Goal: Task Accomplishment & Management: Complete application form

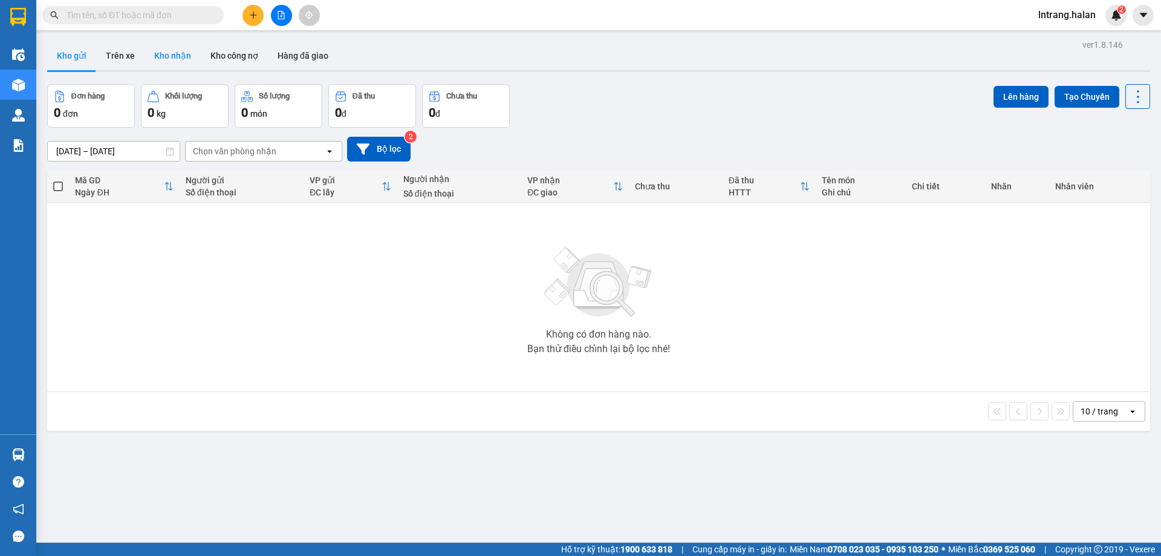
click at [166, 54] on button "Kho nhận" at bounding box center [172, 55] width 56 height 29
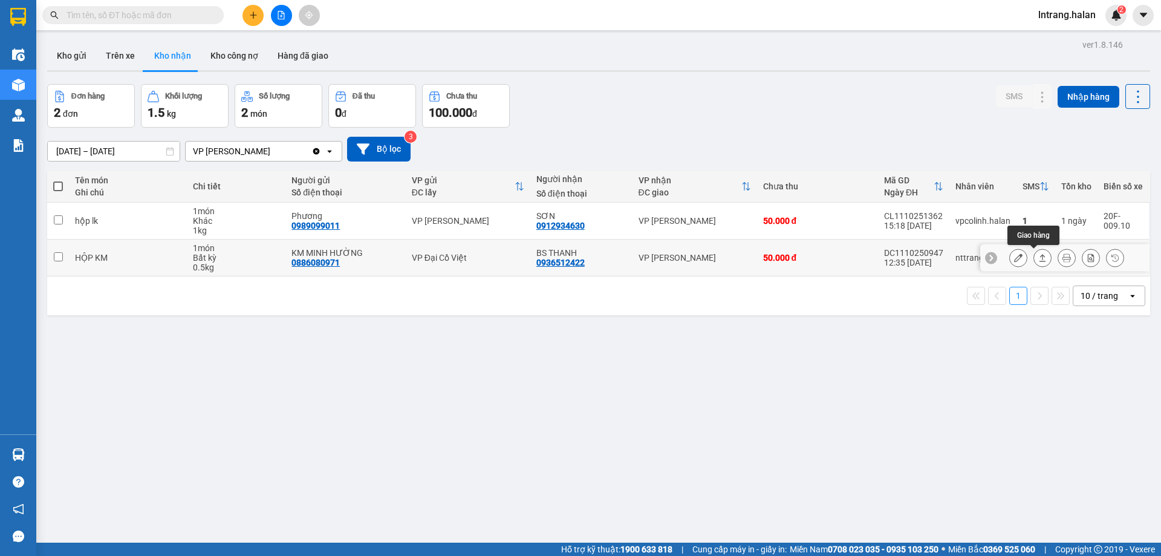
click at [1038, 261] on icon at bounding box center [1042, 257] width 8 height 8
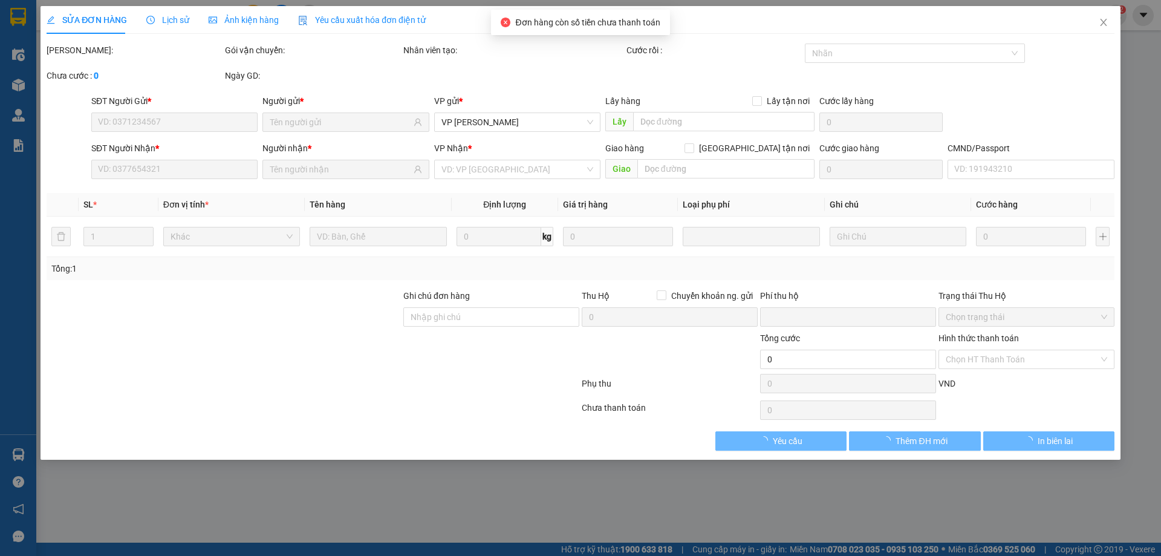
type input "0886080971"
type input "KM MINH HƯỜNG"
type input "0936512422"
type input "BS THANH"
type input "0"
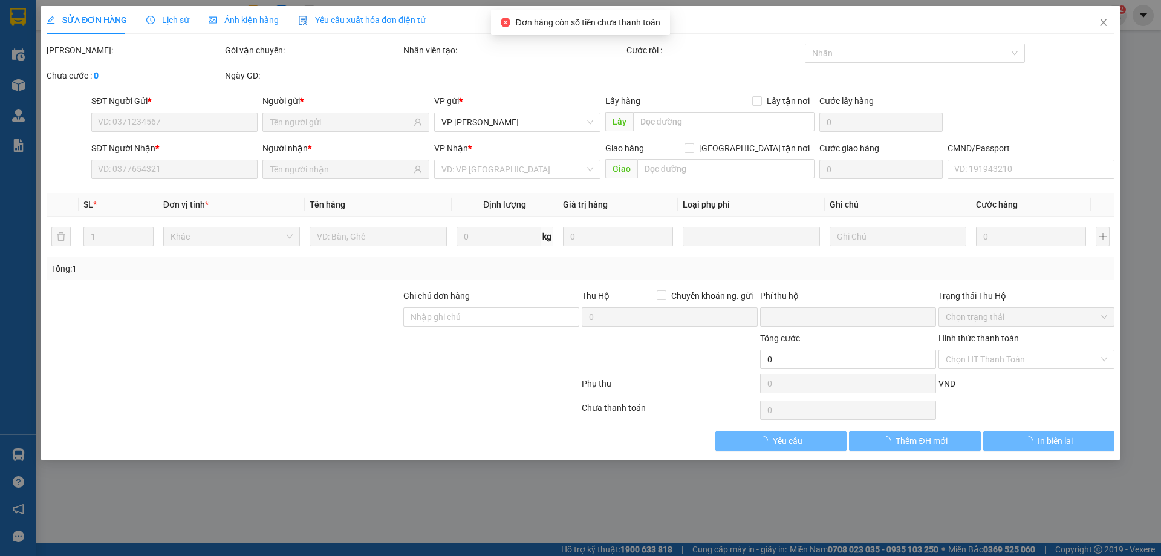
type input "50.000"
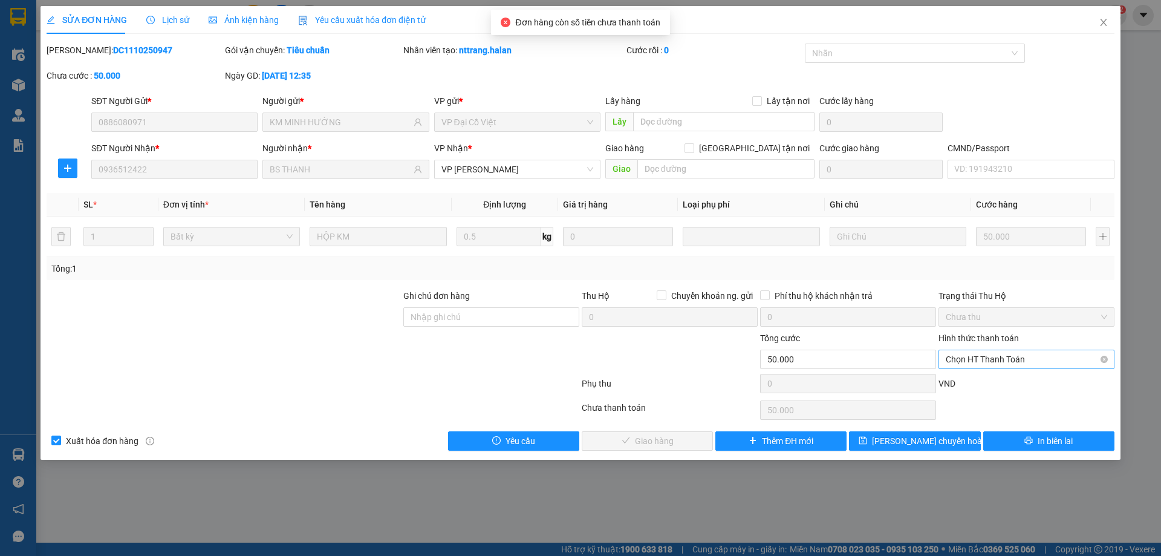
click at [1011, 363] on span "Chọn HT Thanh Toán" at bounding box center [1025, 359] width 161 height 18
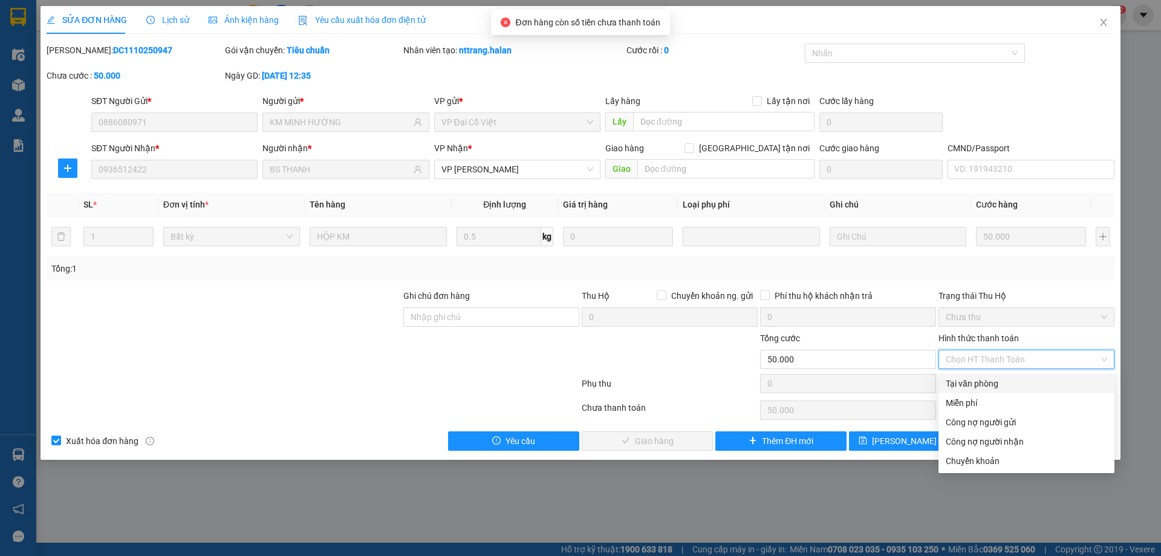
click at [1007, 381] on div "Tại văn phòng" at bounding box center [1025, 383] width 161 height 13
type input "0"
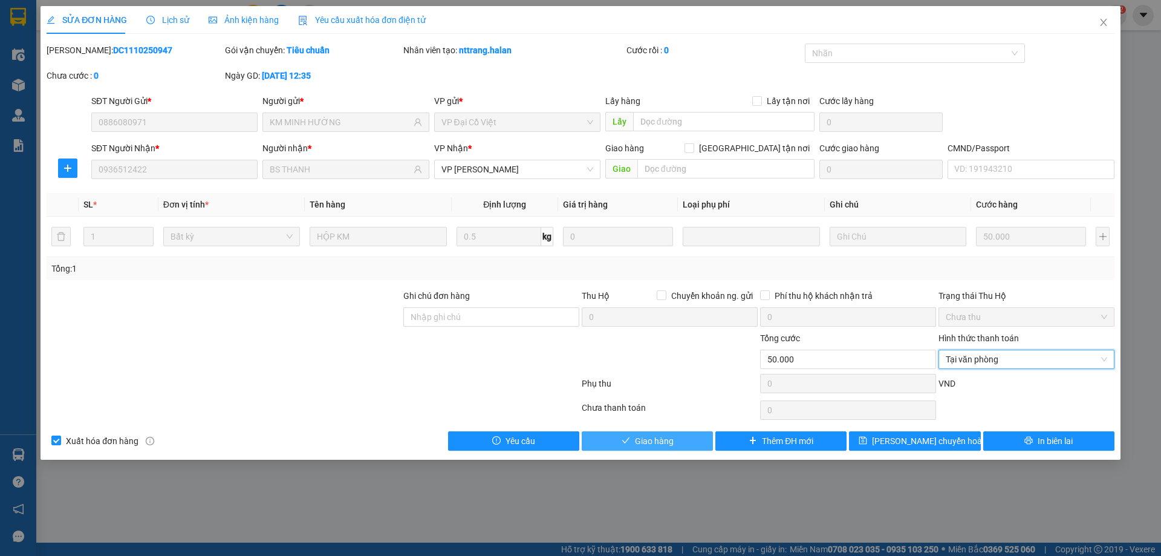
click at [675, 447] on button "Giao hàng" at bounding box center [647, 440] width 131 height 19
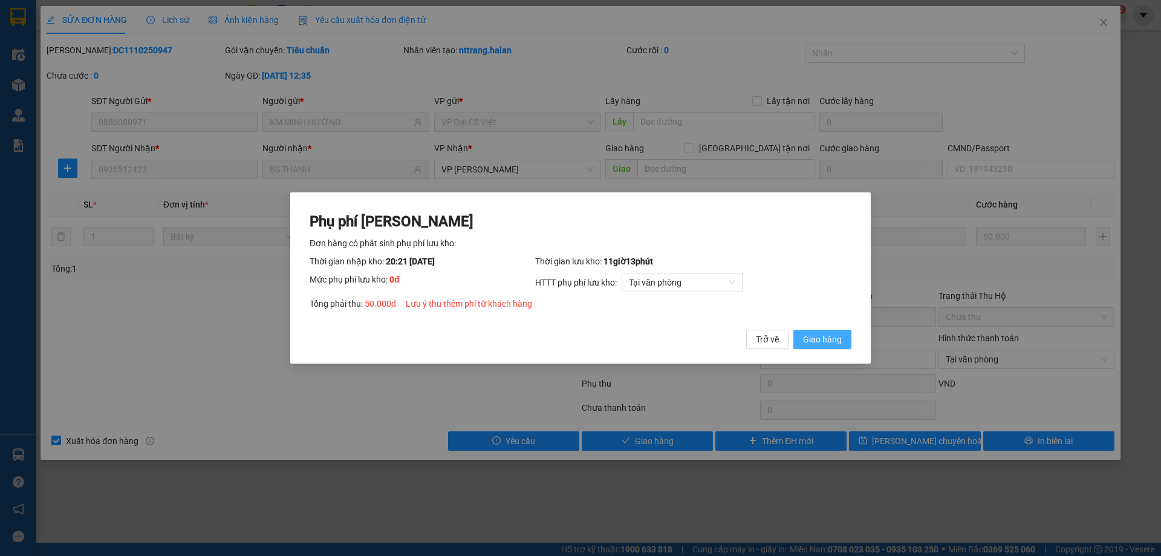
click at [819, 339] on span "Giao hàng" at bounding box center [822, 338] width 39 height 13
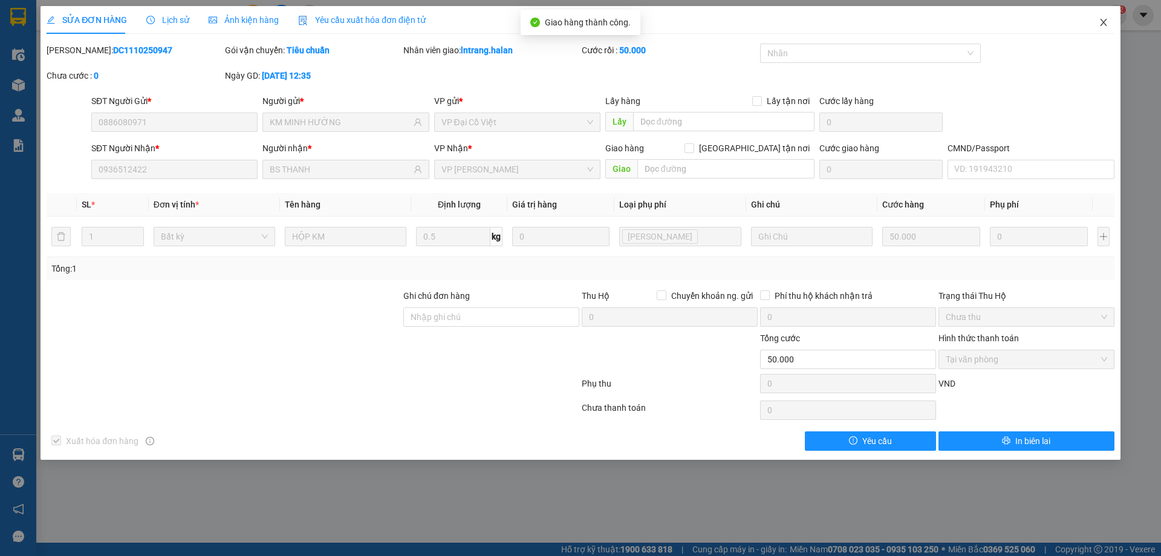
click at [1103, 21] on icon "close" at bounding box center [1103, 23] width 10 height 10
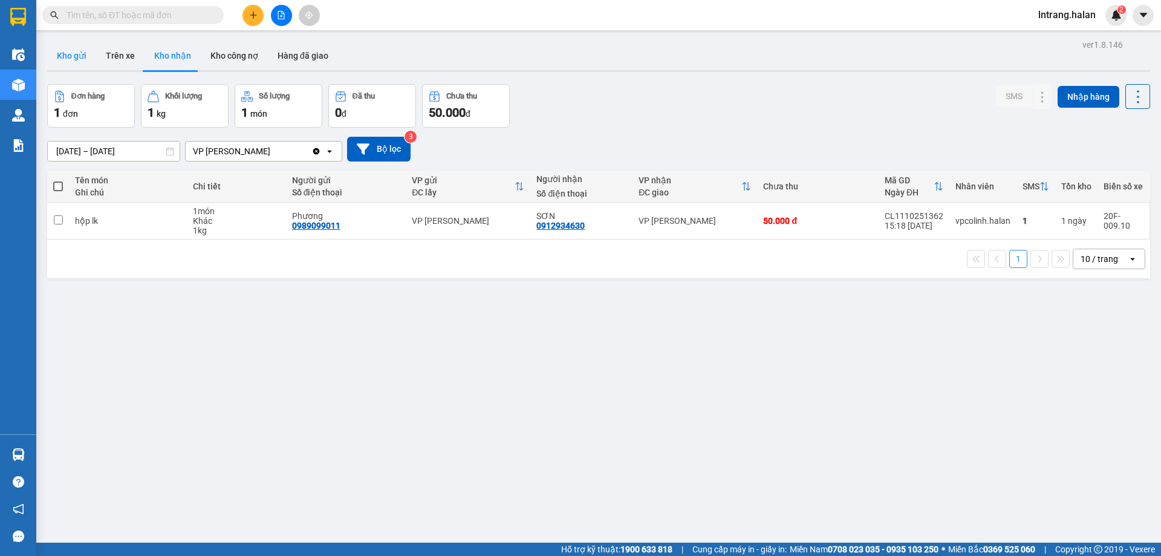
click at [82, 56] on button "Kho gửi" at bounding box center [71, 55] width 49 height 29
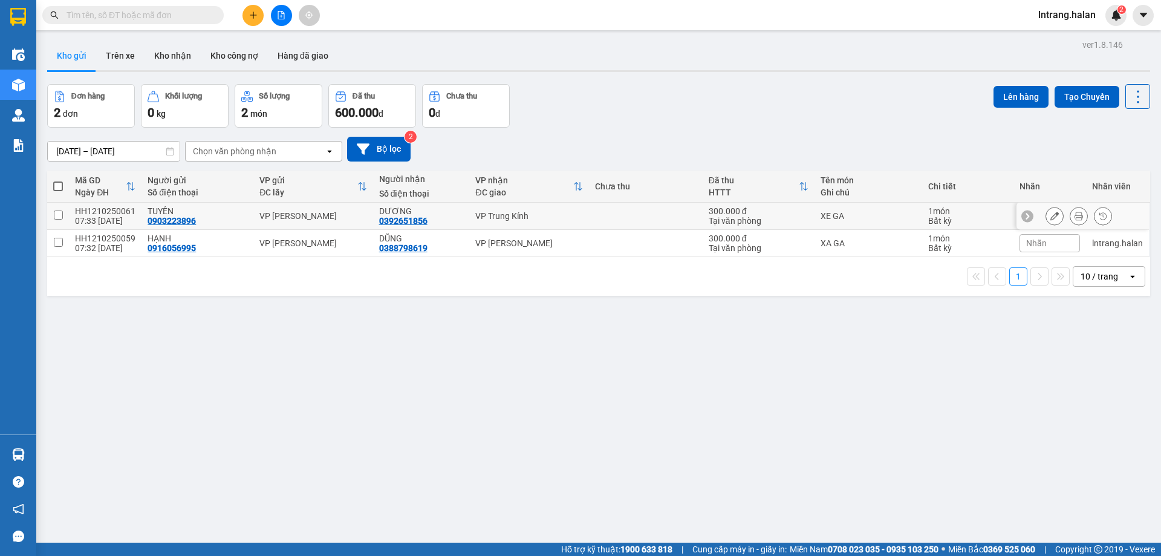
click at [59, 217] on input "checkbox" at bounding box center [58, 214] width 9 height 9
checkbox input "true"
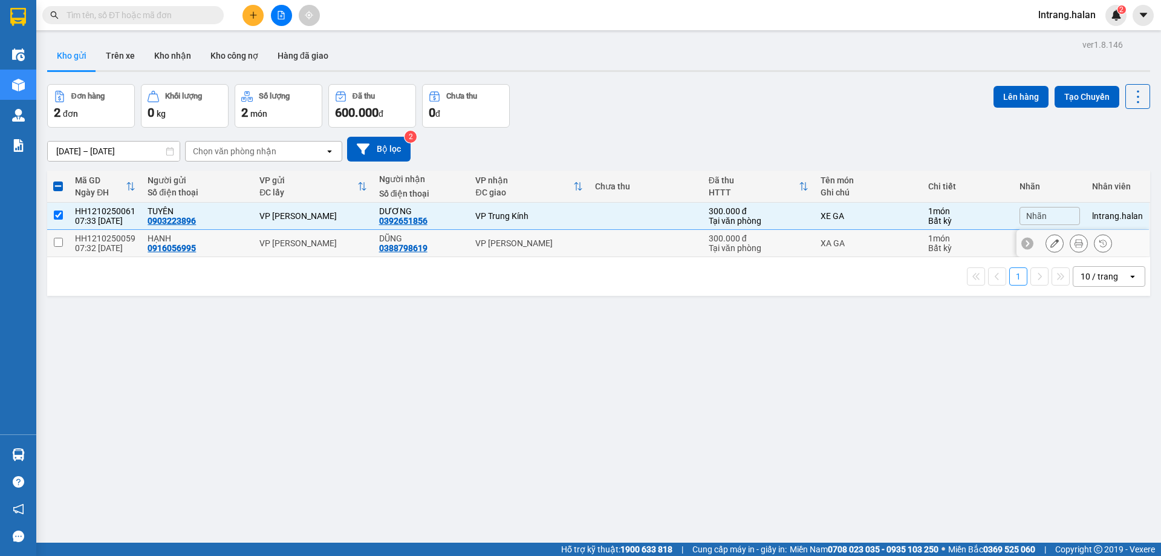
click at [60, 239] on input "checkbox" at bounding box center [58, 242] width 9 height 9
checkbox input "true"
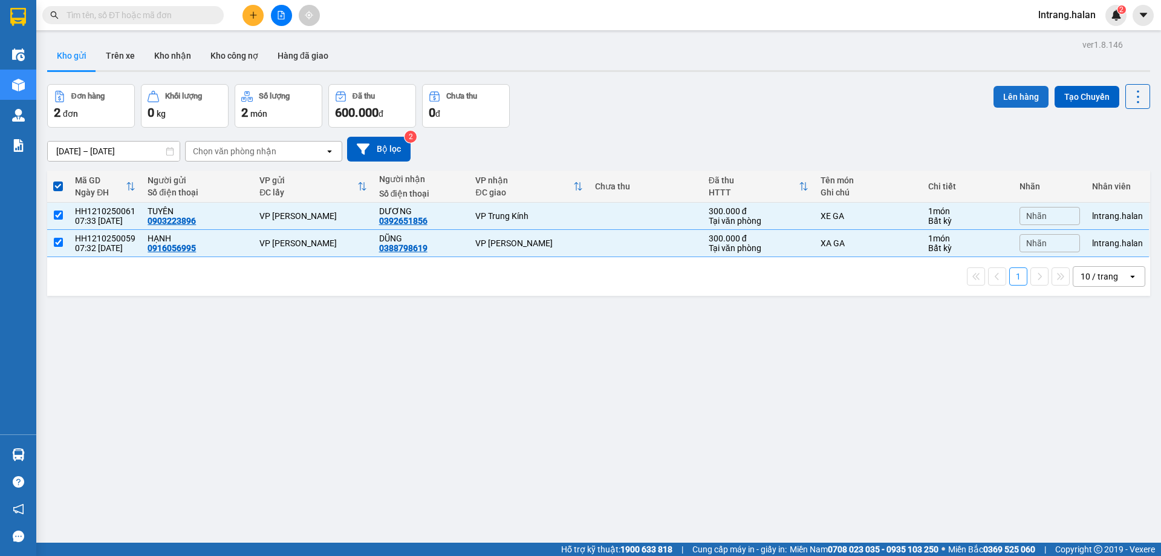
click at [1003, 96] on button "Lên hàng" at bounding box center [1020, 97] width 55 height 22
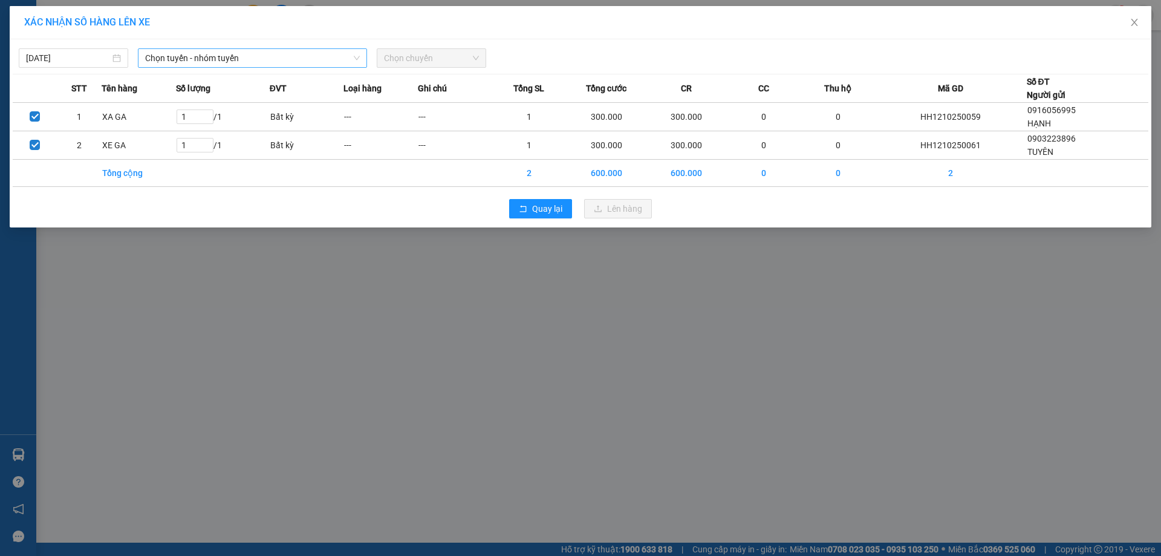
click at [212, 58] on span "Chọn tuyến - nhóm tuyến" at bounding box center [252, 58] width 215 height 18
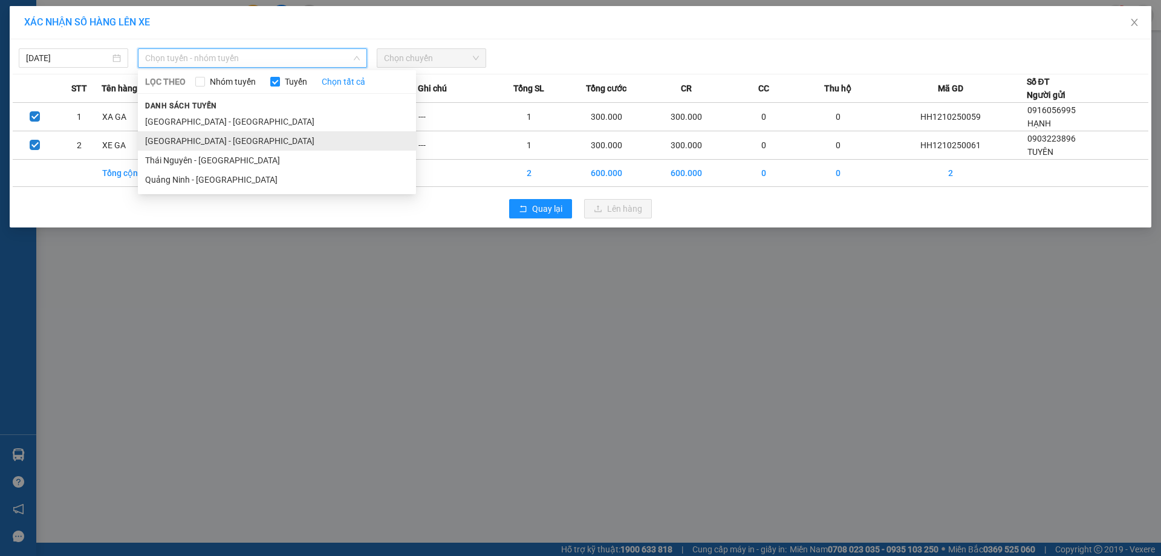
click at [205, 141] on li "Quảng Ninh - Hà Nội" at bounding box center [277, 140] width 278 height 19
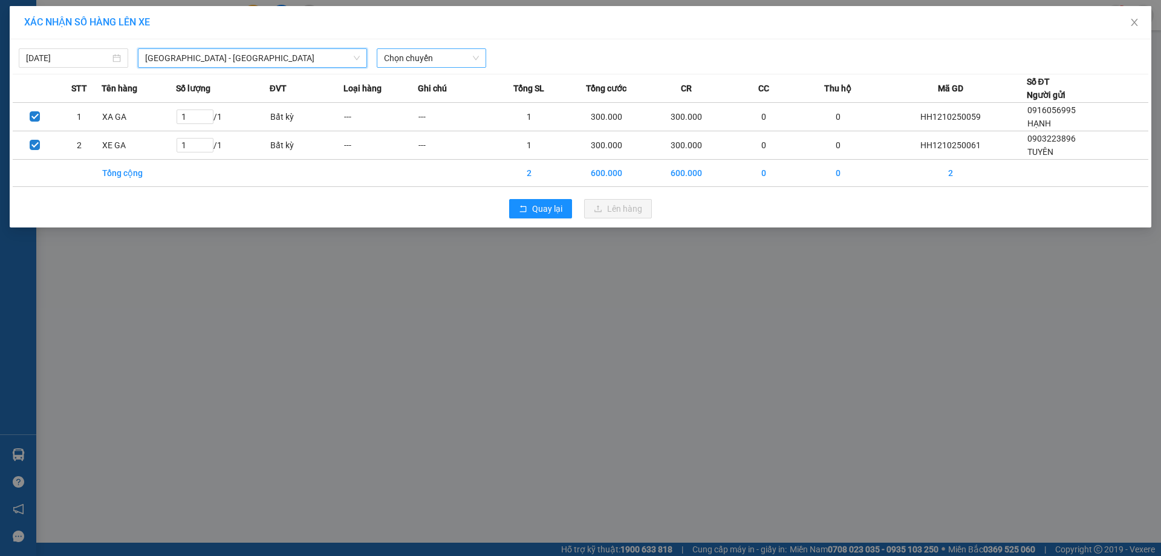
click at [408, 62] on span "Chọn chuyến" at bounding box center [431, 58] width 95 height 18
click at [420, 56] on span "Chọn chuyến" at bounding box center [431, 58] width 95 height 18
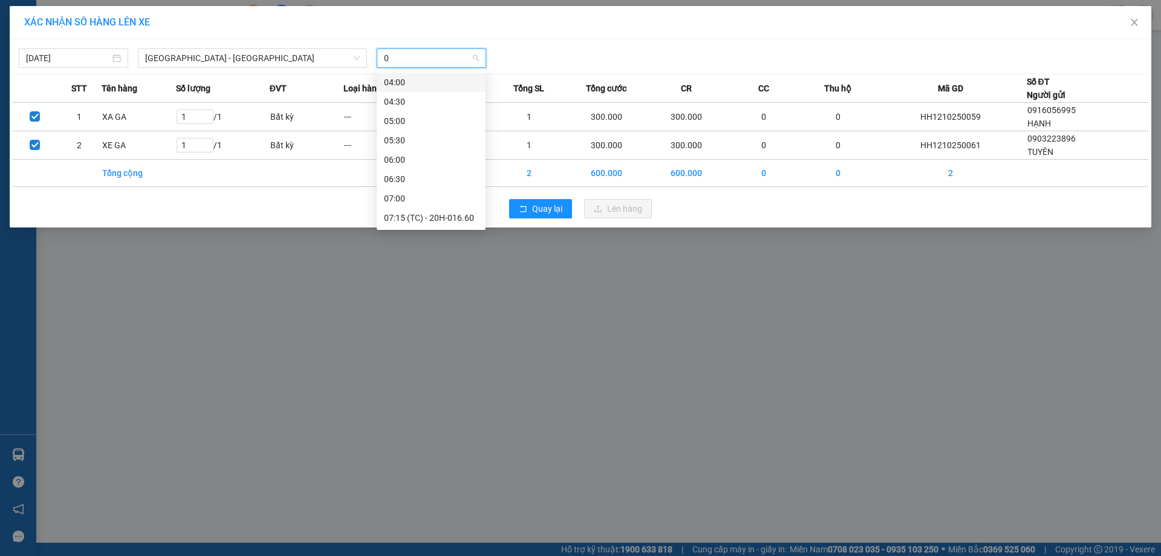
type input "09"
click at [420, 82] on div "09:00" at bounding box center [431, 82] width 94 height 13
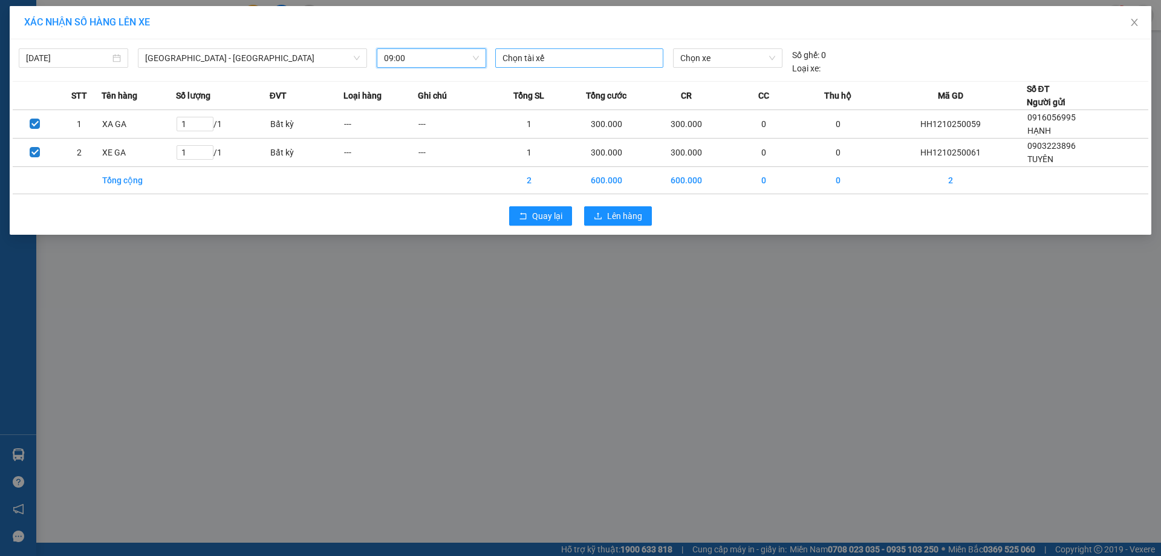
click at [570, 57] on div at bounding box center [579, 58] width 162 height 15
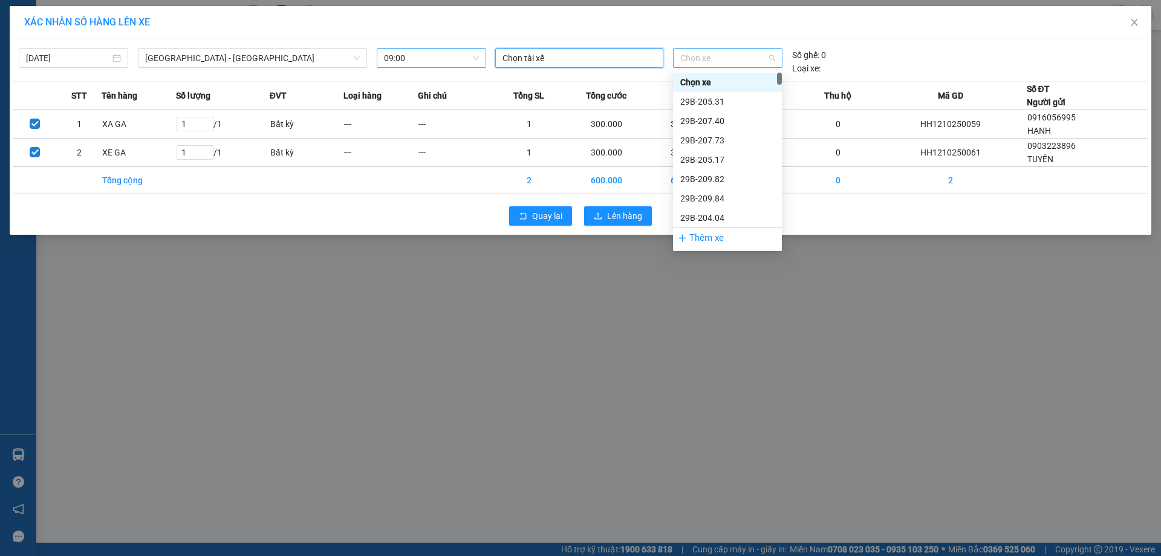
click at [713, 56] on span "Chọn xe" at bounding box center [727, 58] width 94 height 18
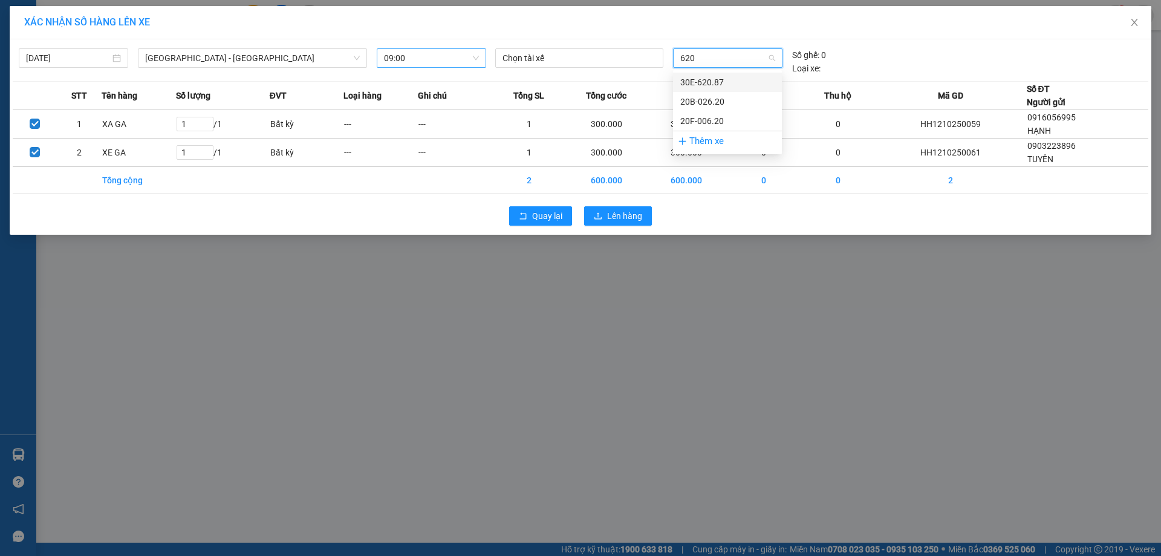
type input "620"
click at [734, 59] on span "Chọn xe" at bounding box center [727, 58] width 94 height 18
click at [734, 57] on span "Chọn xe" at bounding box center [727, 58] width 94 height 18
type input "620"
click at [720, 102] on div "20B-026.20" at bounding box center [727, 101] width 94 height 13
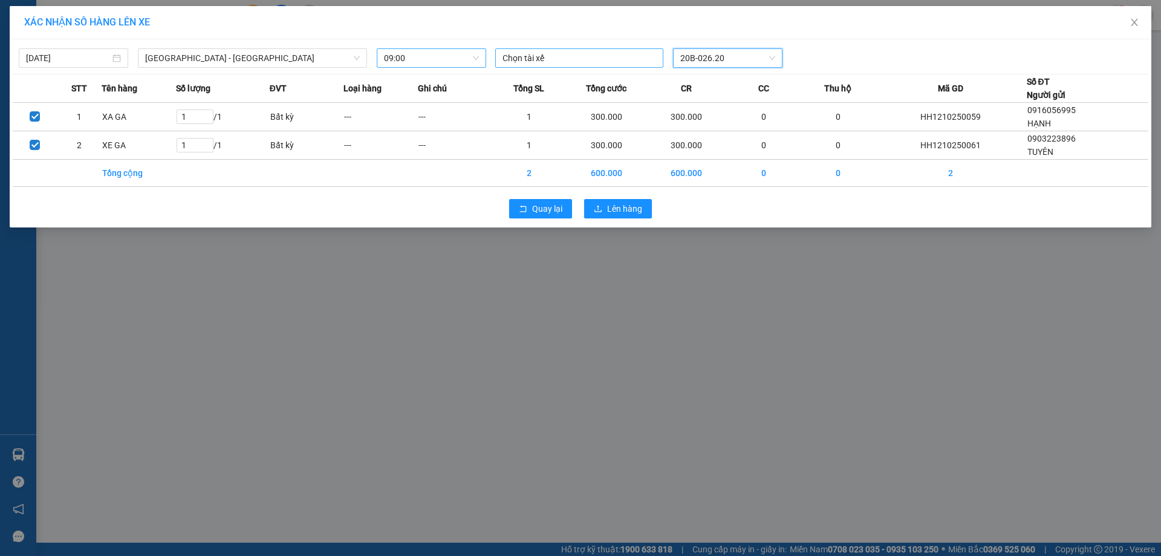
click at [579, 56] on div at bounding box center [579, 58] width 162 height 15
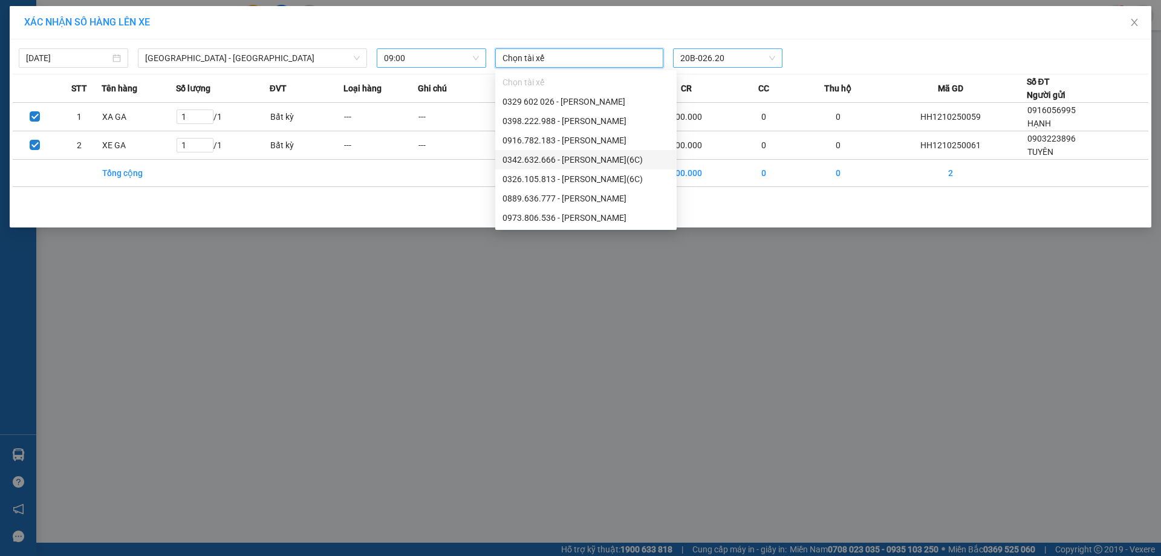
click at [447, 239] on div "XÁC NHẬN SỐ HÀNG LÊN XE 12/10/2025 Quảng Ninh - Hà Nội LỌC THEO Nhóm tuyến Tuyế…" at bounding box center [580, 278] width 1161 height 556
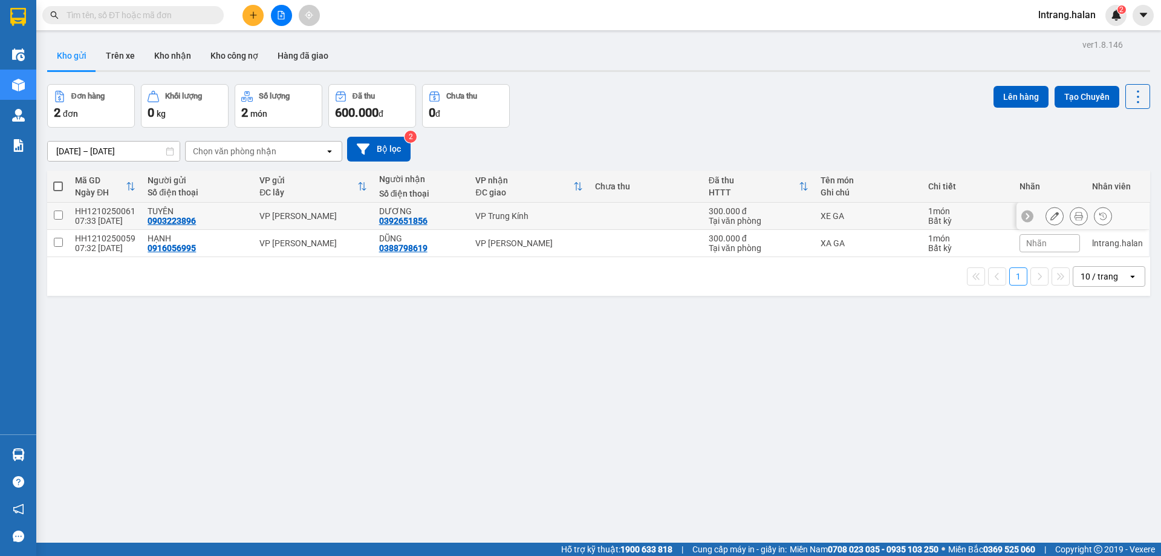
click at [62, 212] on input "checkbox" at bounding box center [58, 214] width 9 height 9
checkbox input "true"
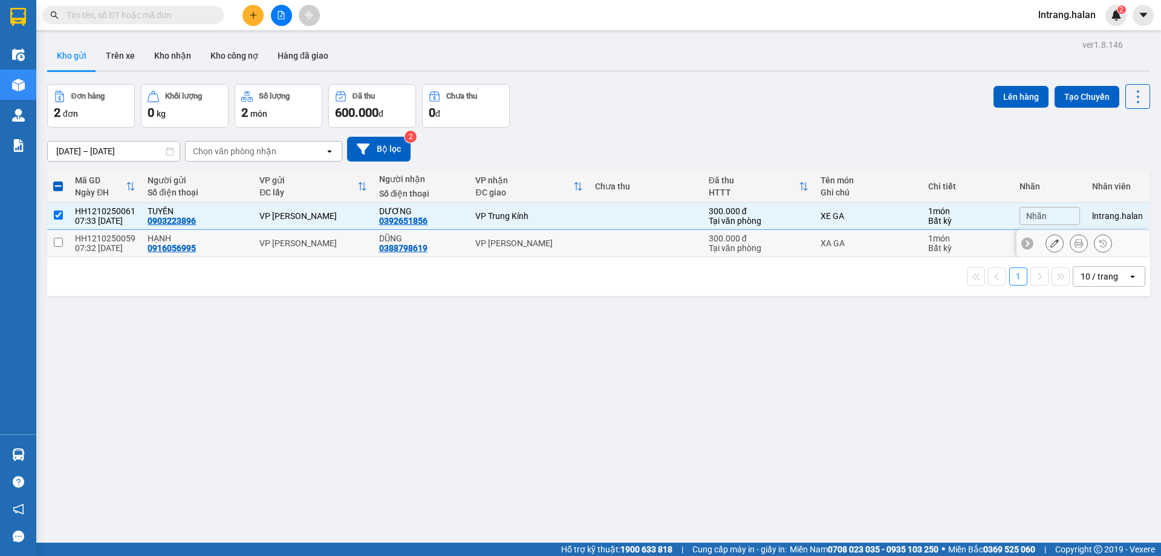
click at [65, 245] on td at bounding box center [58, 243] width 22 height 27
checkbox input "true"
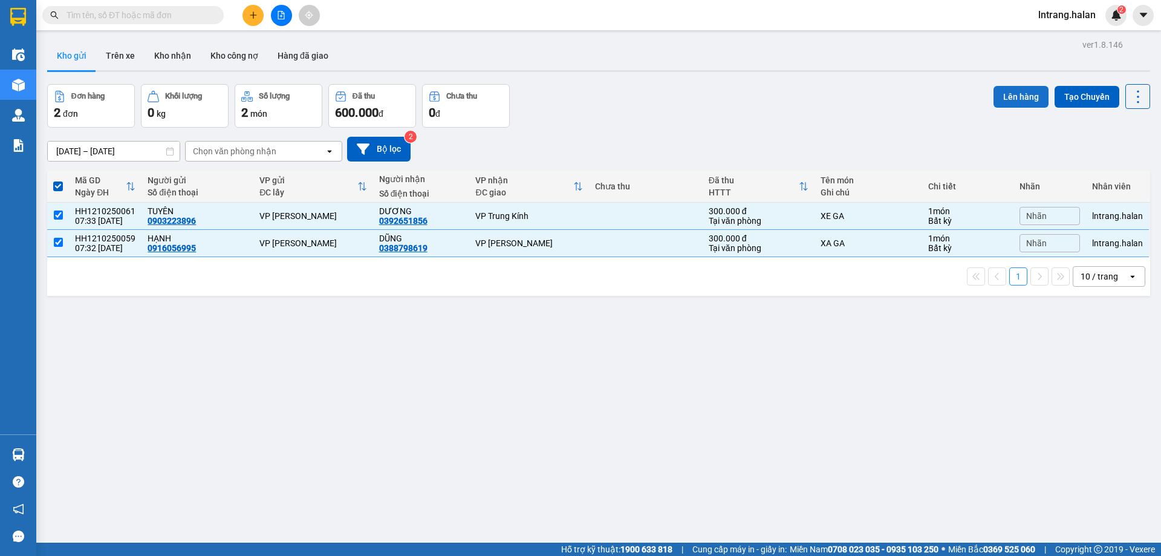
click at [1014, 100] on button "Lên hàng" at bounding box center [1020, 97] width 55 height 22
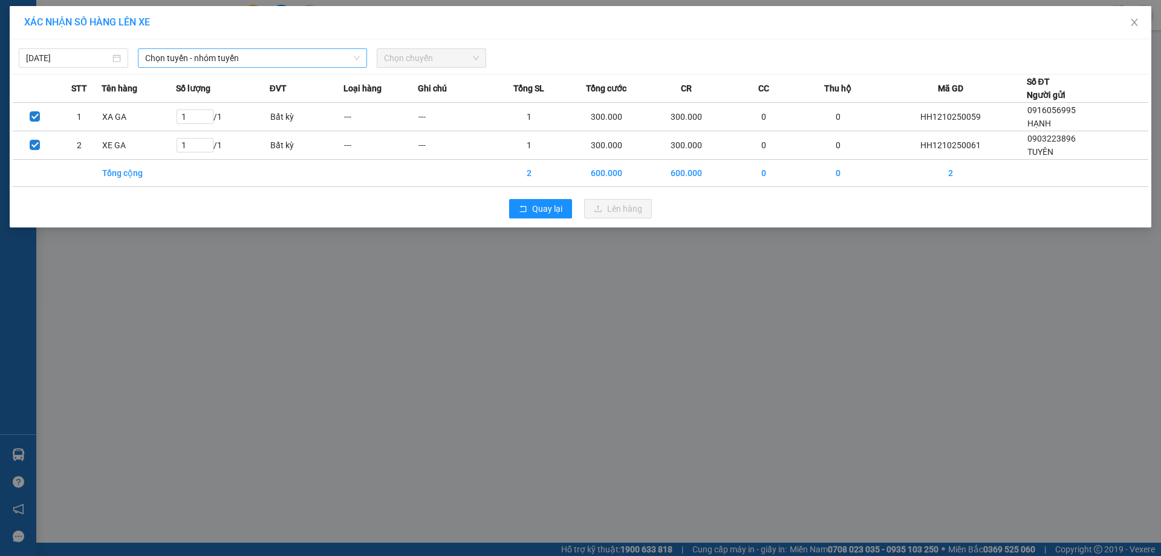
click at [258, 59] on span "Chọn tuyến - nhóm tuyến" at bounding box center [252, 58] width 215 height 18
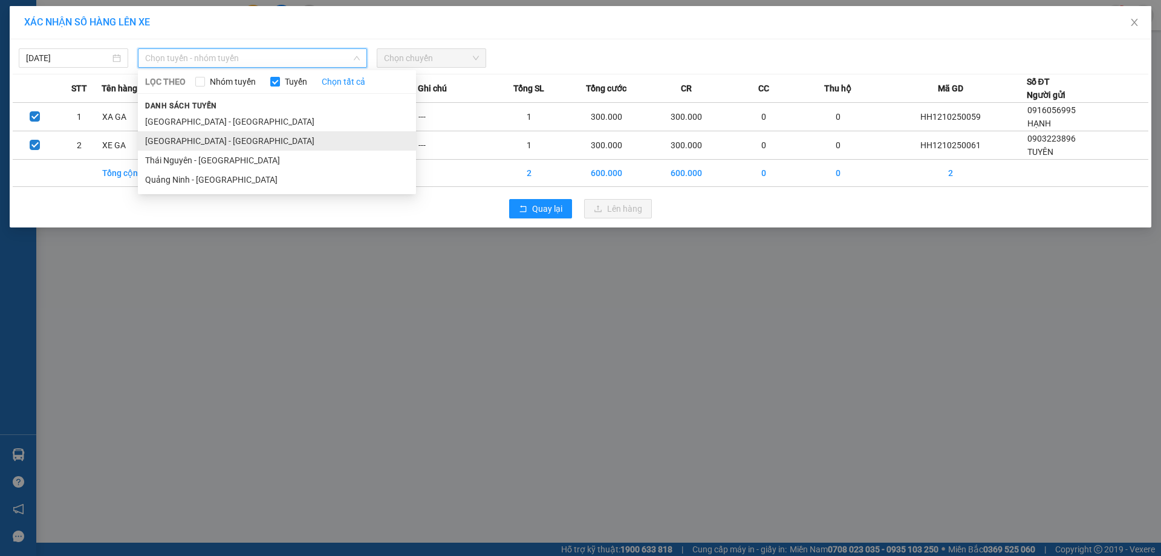
click at [227, 139] on li "Quảng Ninh - Hà Nội" at bounding box center [277, 140] width 278 height 19
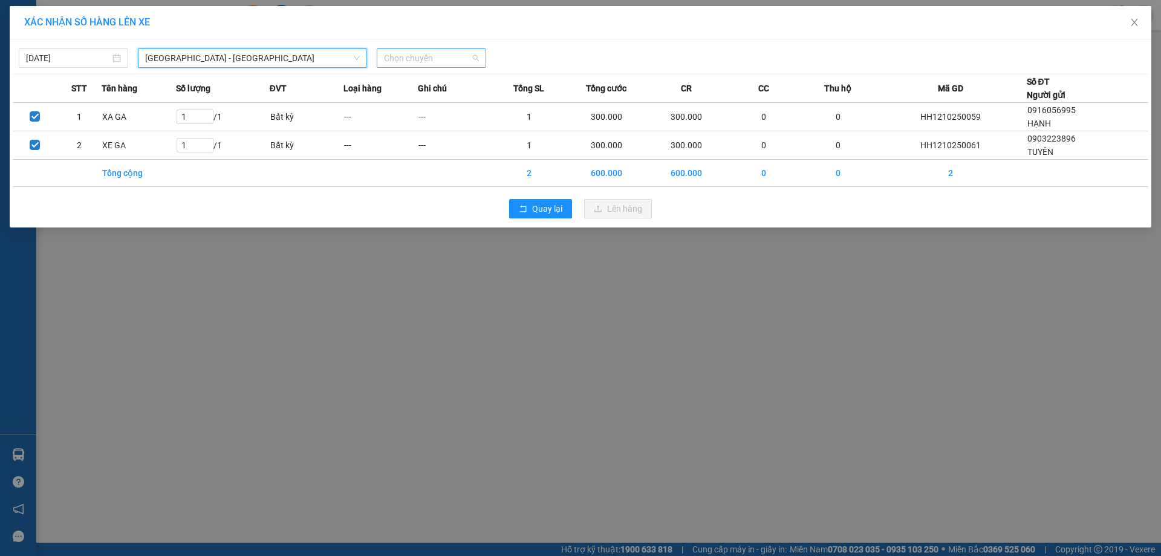
click at [448, 63] on span "Chọn chuyến" at bounding box center [431, 58] width 95 height 18
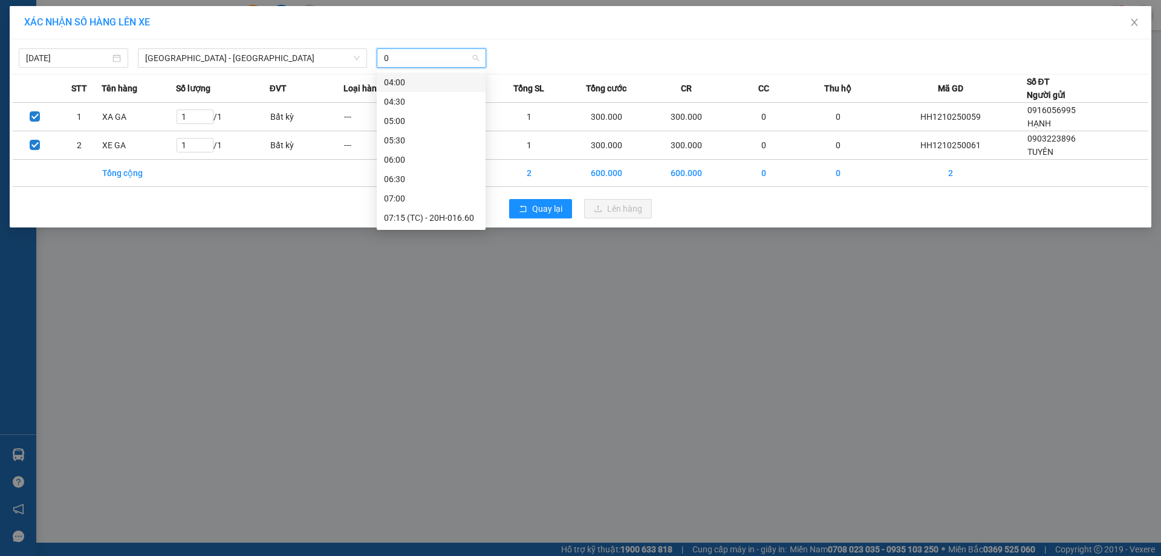
type input "09"
click at [452, 85] on div "09:00" at bounding box center [431, 82] width 94 height 13
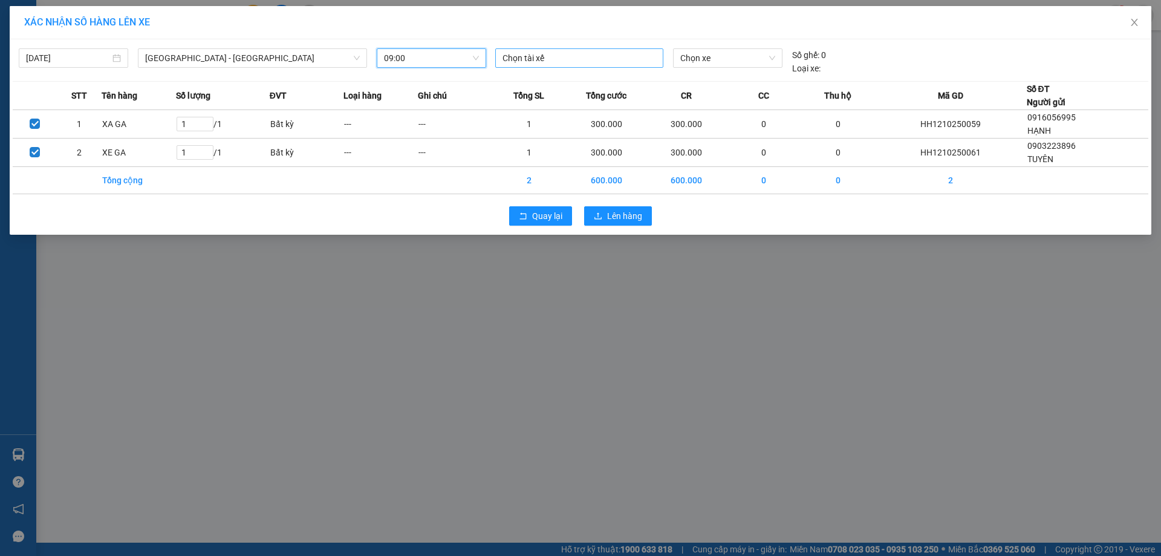
click at [556, 54] on div at bounding box center [579, 58] width 162 height 15
click at [742, 53] on span "Chọn xe" at bounding box center [727, 58] width 94 height 18
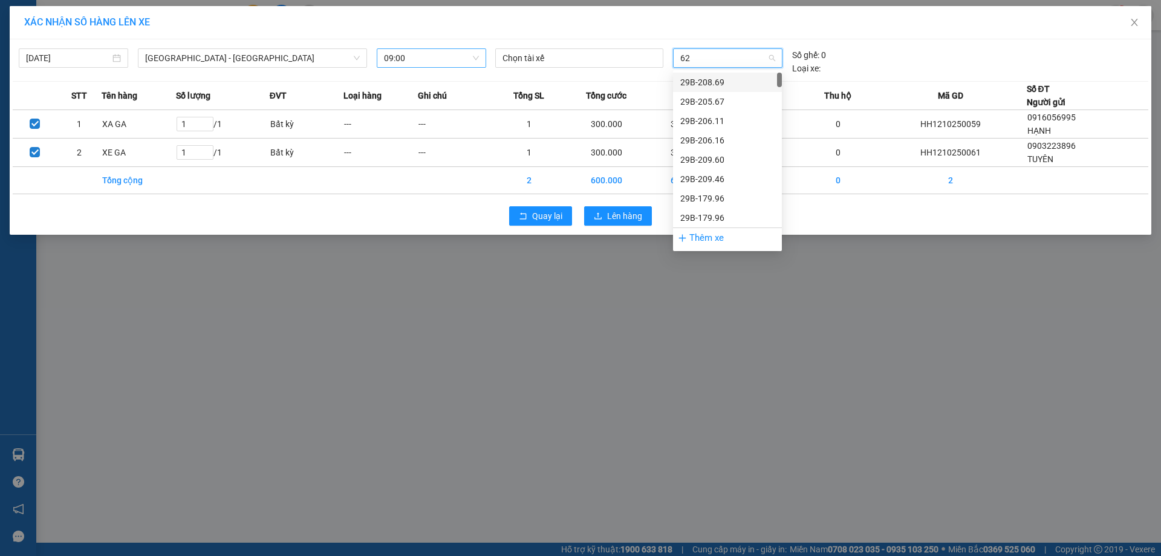
type input "620"
click at [725, 105] on div "20B-026.20" at bounding box center [727, 101] width 94 height 13
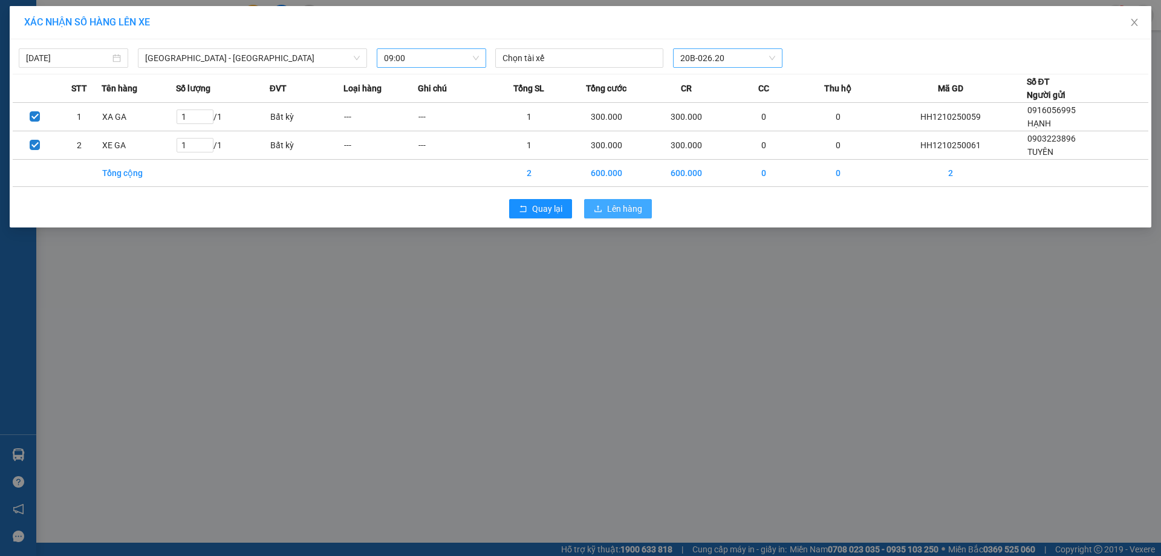
click at [618, 213] on span "Lên hàng" at bounding box center [624, 208] width 35 height 13
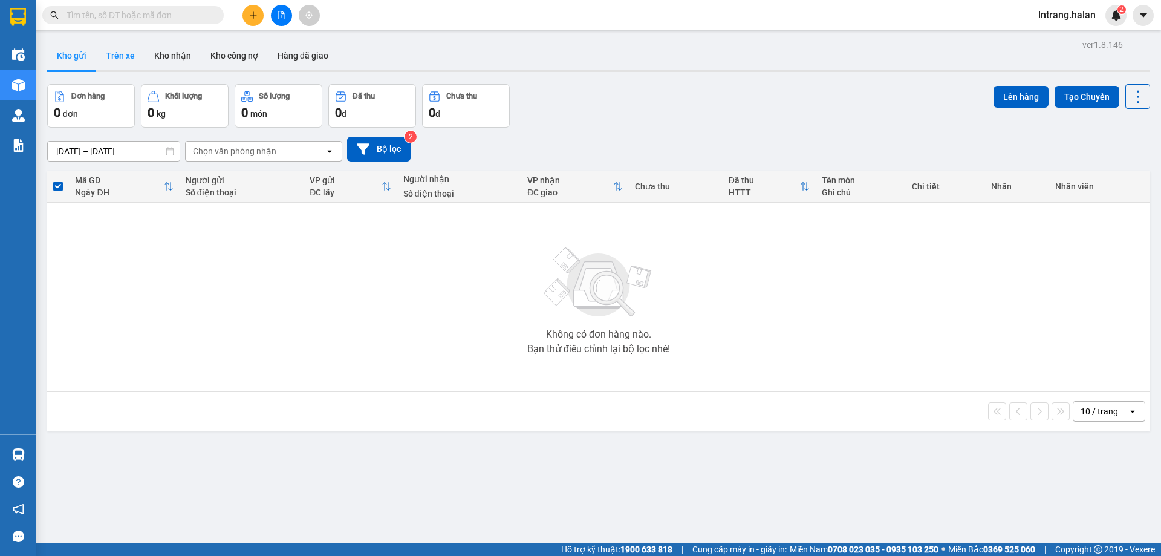
click at [125, 60] on button "Trên xe" at bounding box center [120, 55] width 48 height 29
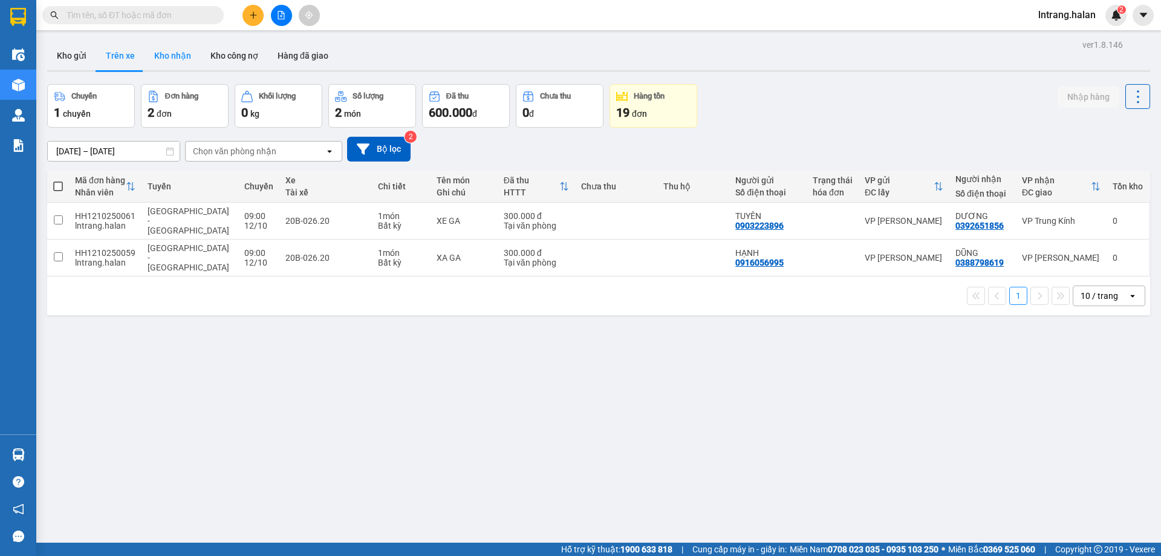
click at [177, 56] on button "Kho nhận" at bounding box center [172, 55] width 56 height 29
type input "14/08/2025 – 12/10/2025"
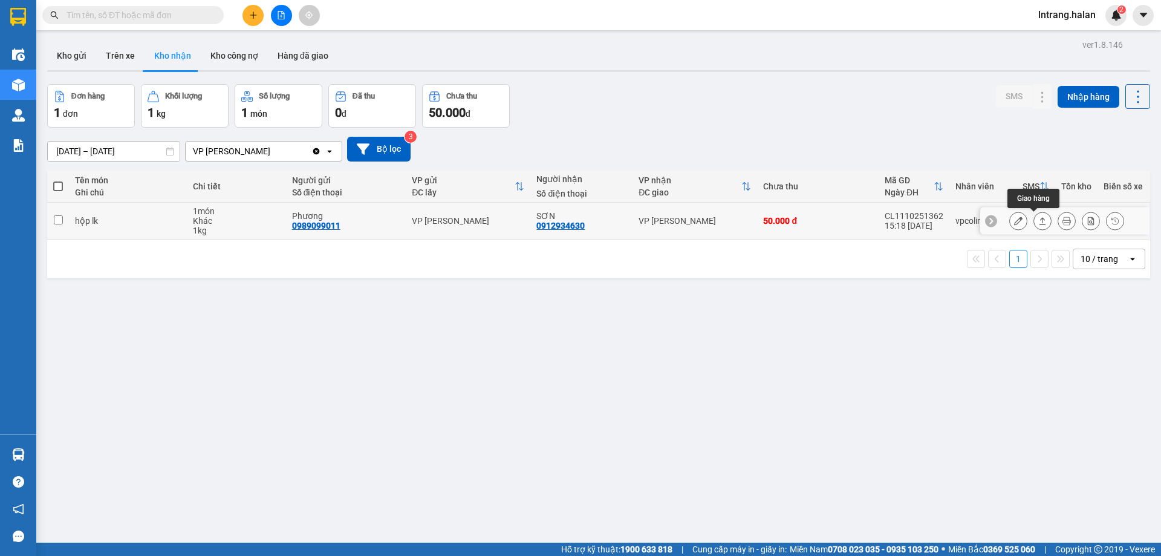
click at [1038, 223] on icon at bounding box center [1042, 220] width 8 height 8
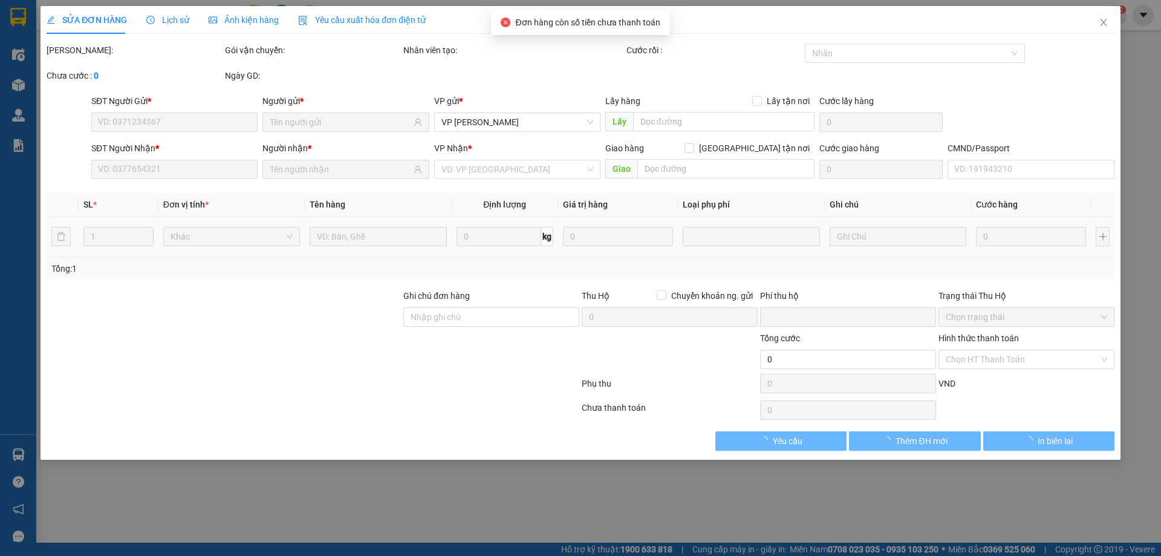
type input "0989099011"
type input "Phương"
type input "0912934630"
type input "SƠN"
type input "0"
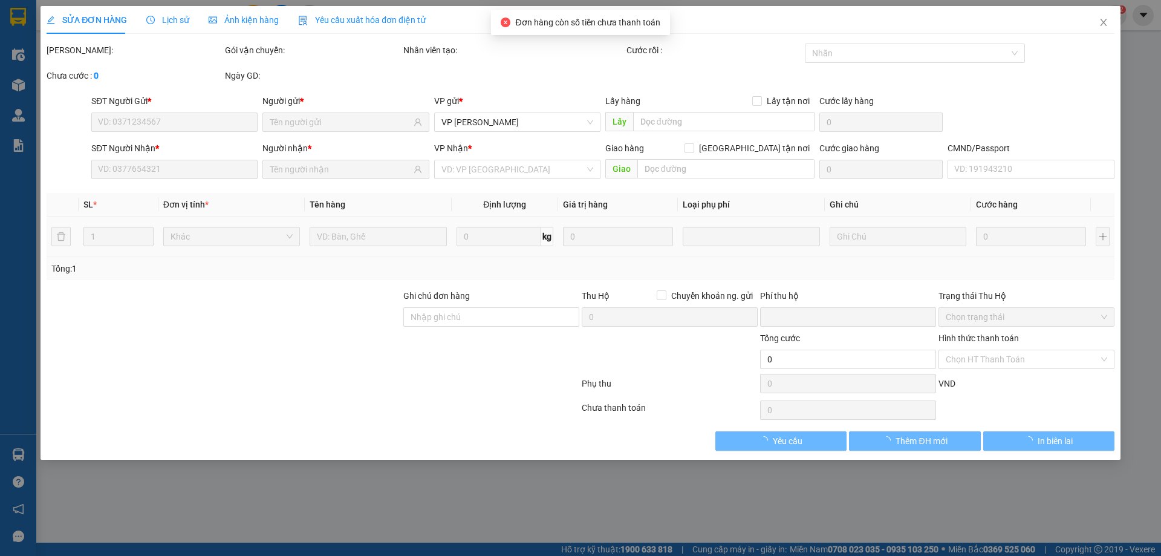
type input "50.000"
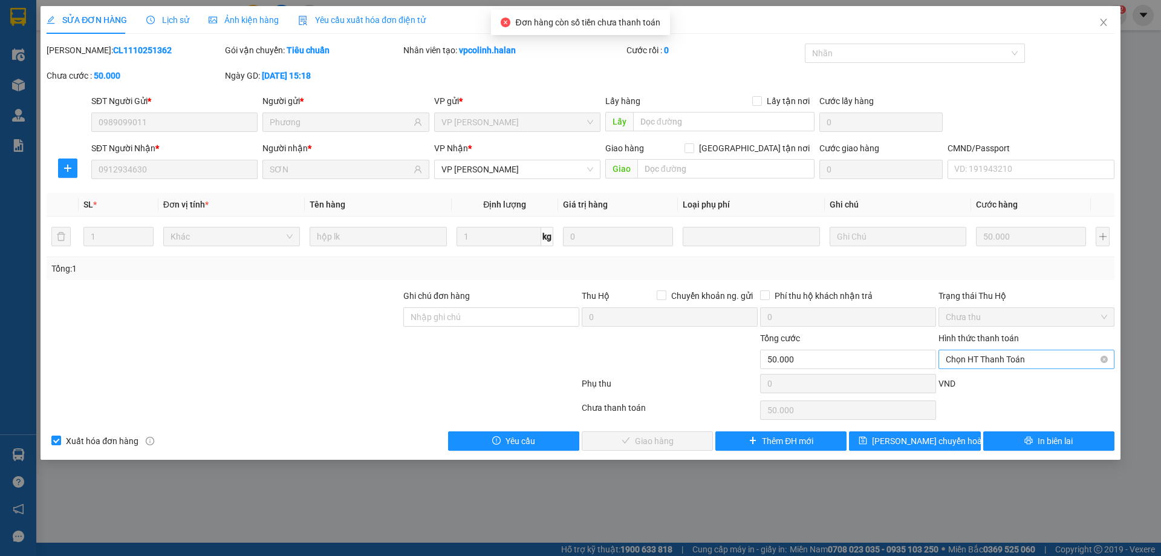
click at [990, 357] on span "Chọn HT Thanh Toán" at bounding box center [1025, 359] width 161 height 18
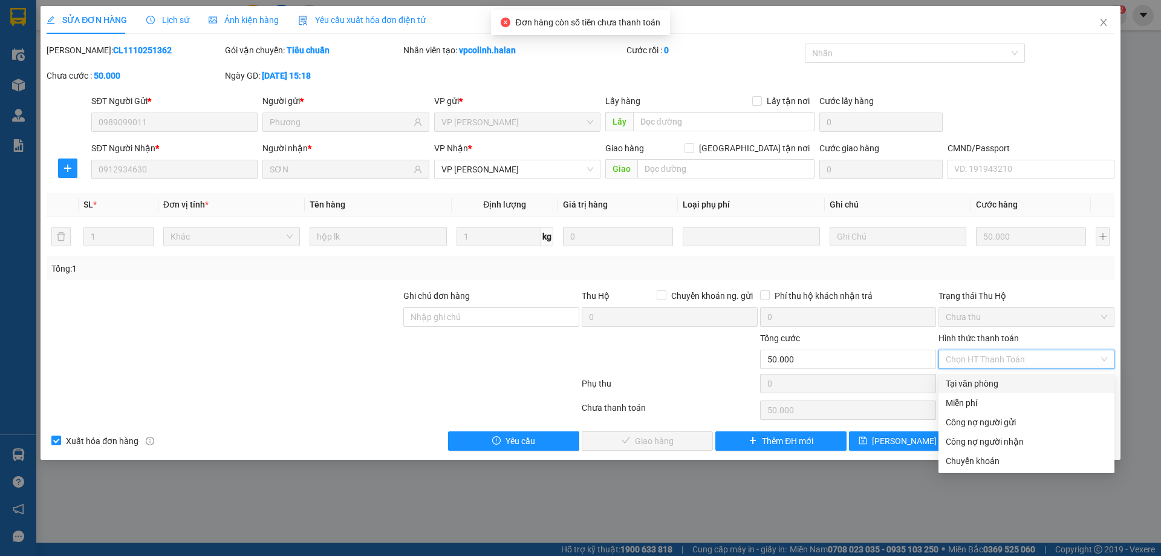
click at [987, 384] on div "Tại văn phòng" at bounding box center [1025, 383] width 161 height 13
type input "0"
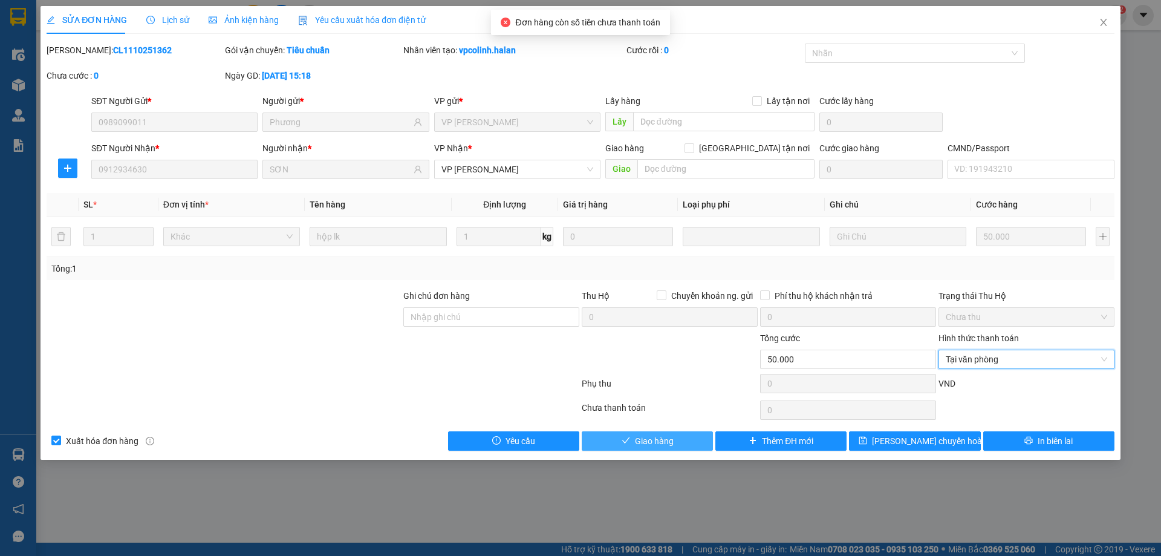
click at [664, 443] on span "Giao hàng" at bounding box center [654, 440] width 39 height 13
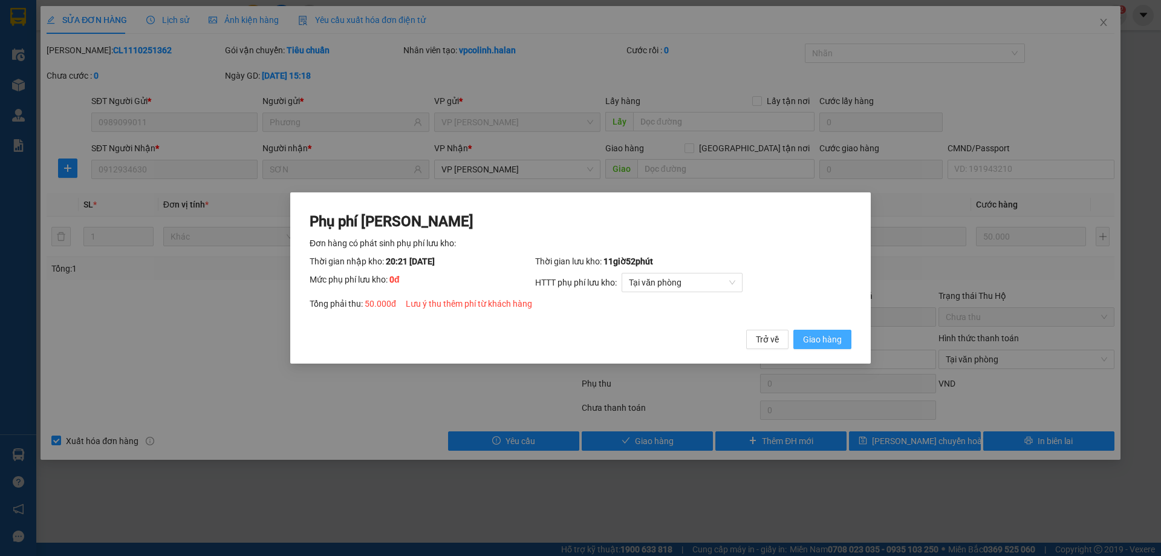
click at [829, 337] on span "Giao hàng" at bounding box center [822, 338] width 39 height 13
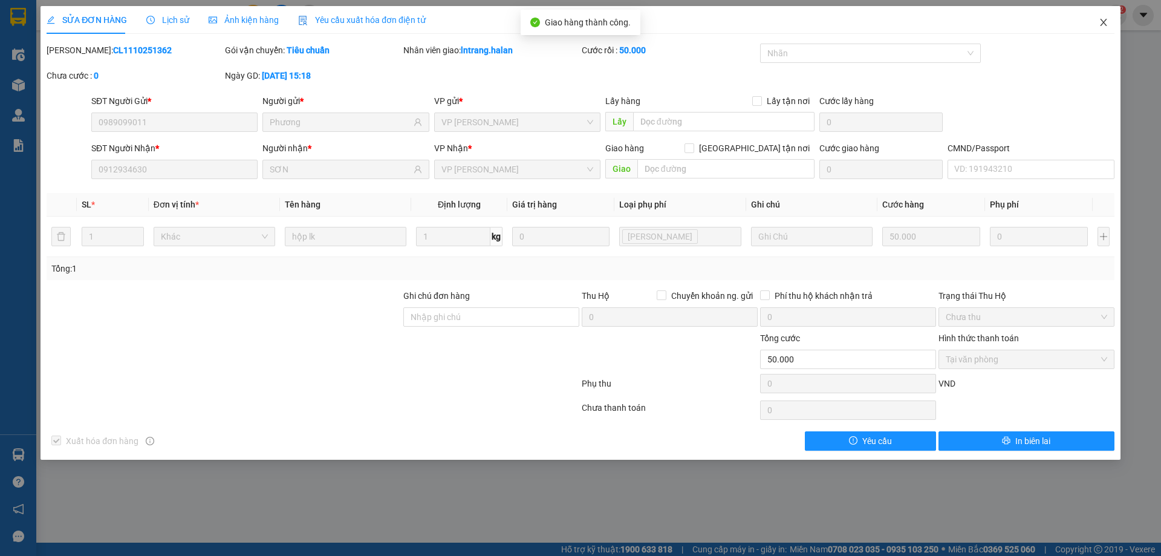
click at [1104, 22] on icon "close" at bounding box center [1103, 23] width 10 height 10
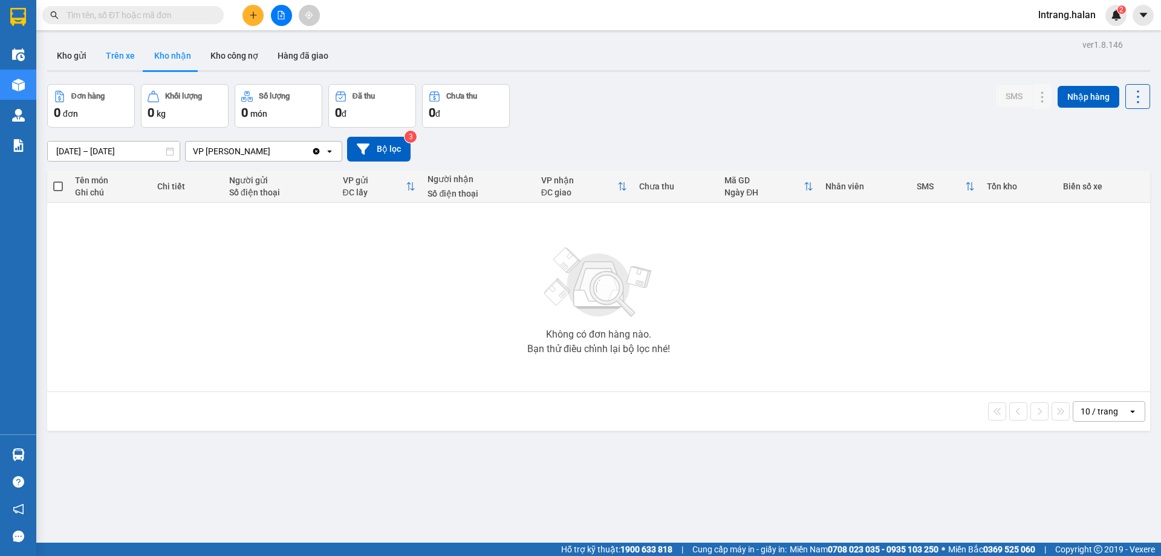
click at [133, 60] on button "Trên xe" at bounding box center [120, 55] width 48 height 29
type input "04/02/2012 – 12/10/2025"
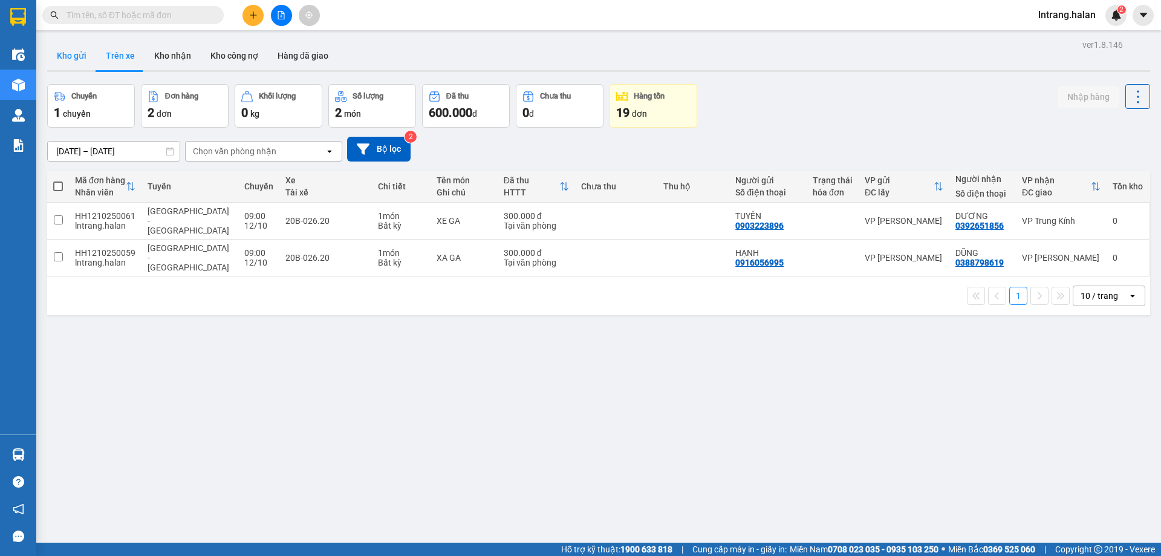
click at [70, 59] on button "Kho gửi" at bounding box center [71, 55] width 49 height 29
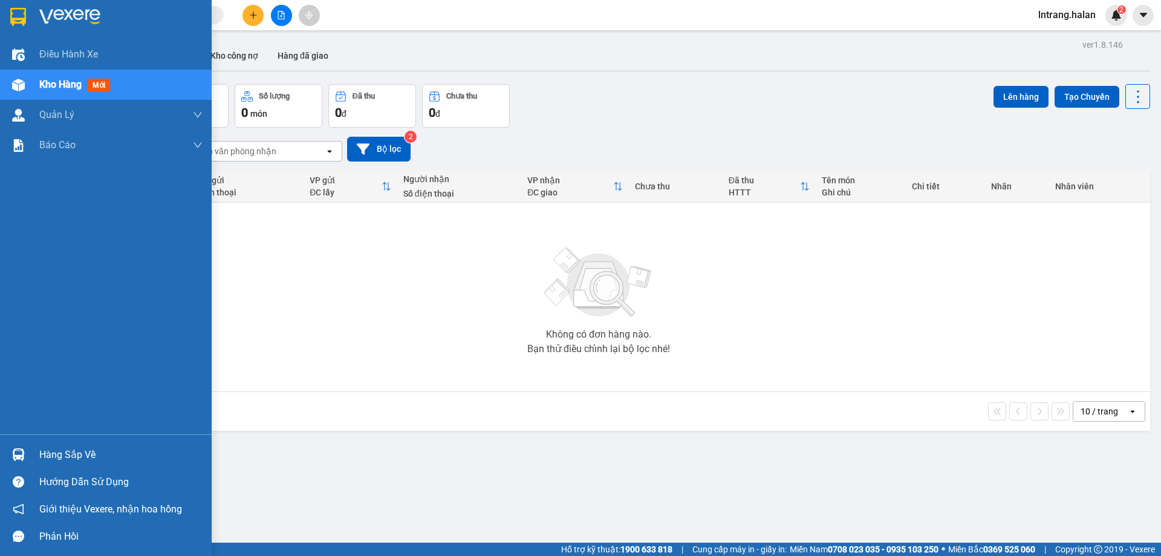
click at [19, 459] on img at bounding box center [18, 454] width 13 height 13
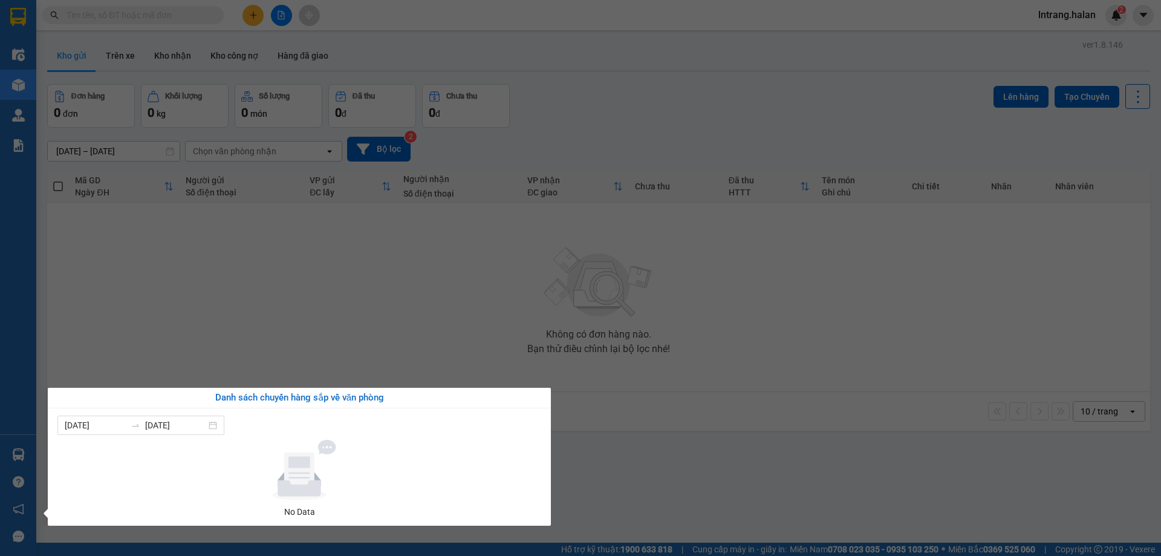
click at [31, 450] on div "Điều hành xe Kho hàng mới Quản Lý Quản lý chuyến Quản lý kiểm kho Báo cáo 12. T…" at bounding box center [18, 278] width 36 height 556
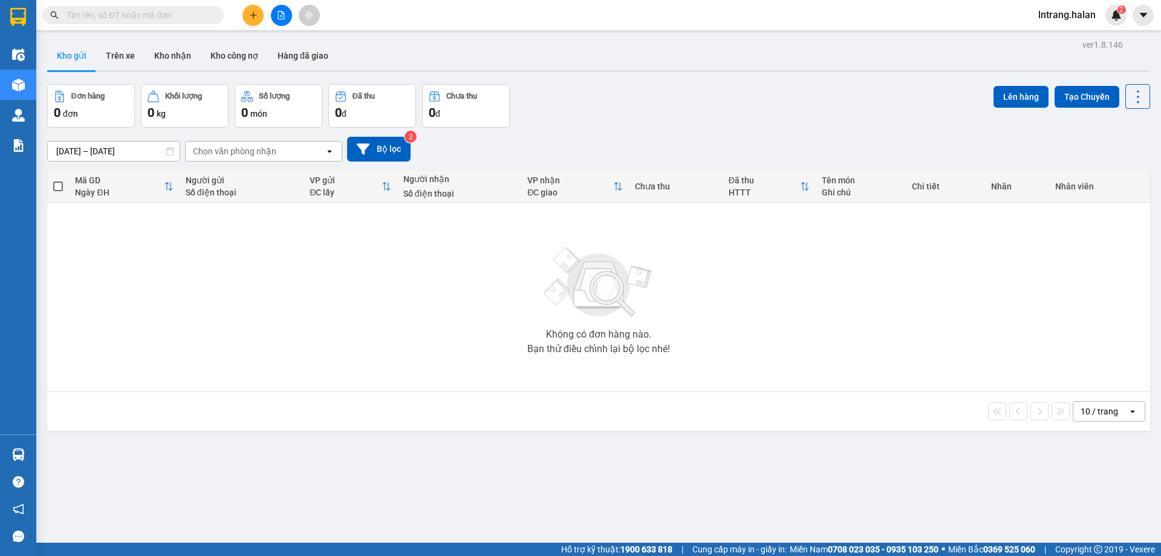
click at [199, 13] on input "text" at bounding box center [137, 14] width 143 height 13
click at [258, 12] on button at bounding box center [252, 15] width 21 height 21
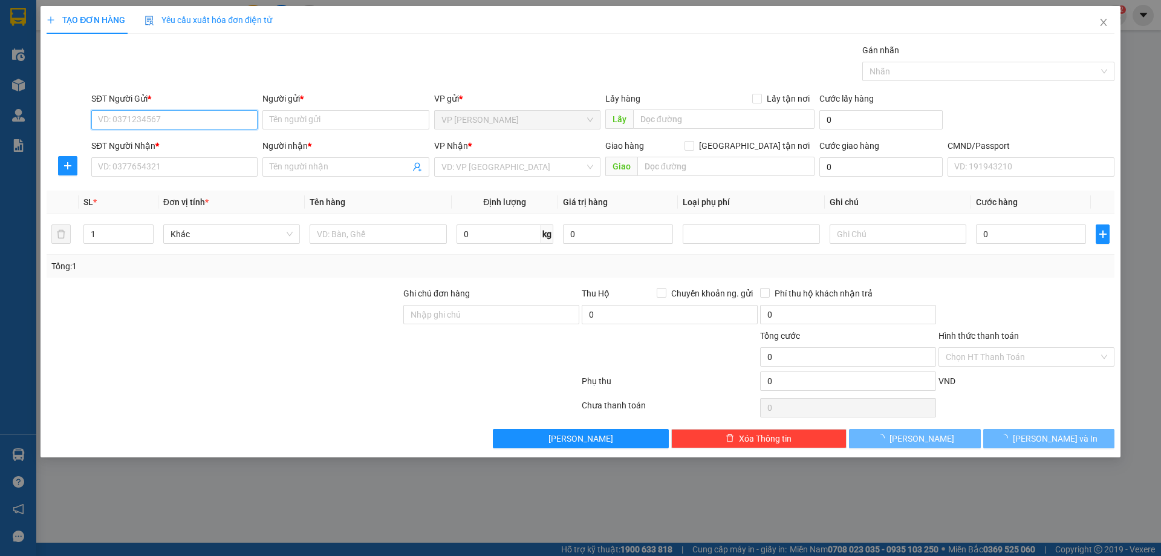
drag, startPoint x: 181, startPoint y: 115, endPoint x: 158, endPoint y: 182, distance: 70.4
click at [180, 116] on input "SĐT Người Gửi *" at bounding box center [174, 119] width 166 height 19
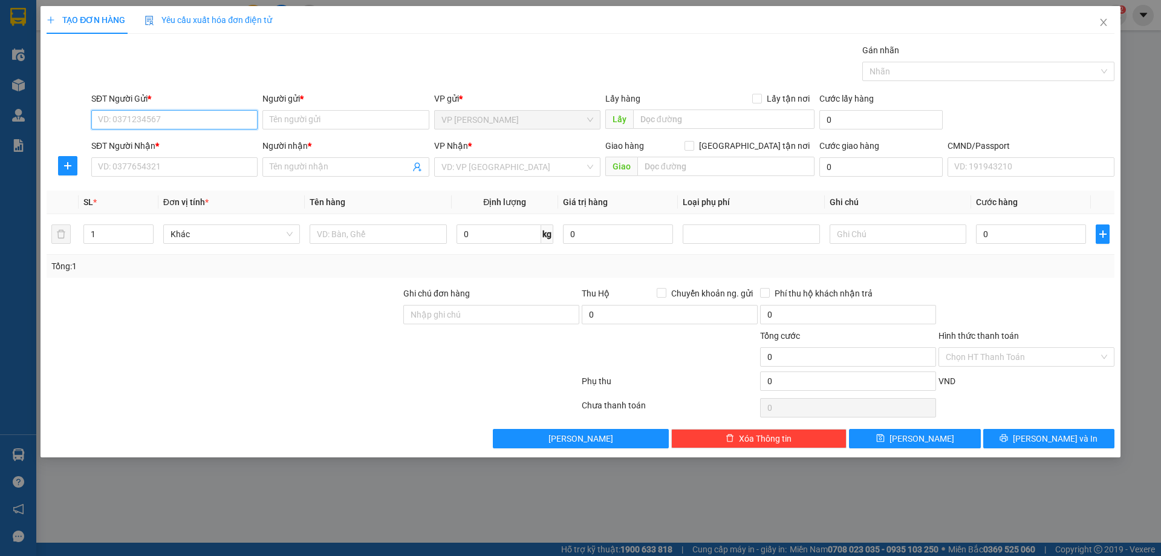
paste input "0916056995"
type input "0916056995"
click at [318, 114] on input "Người gửi *" at bounding box center [345, 119] width 166 height 19
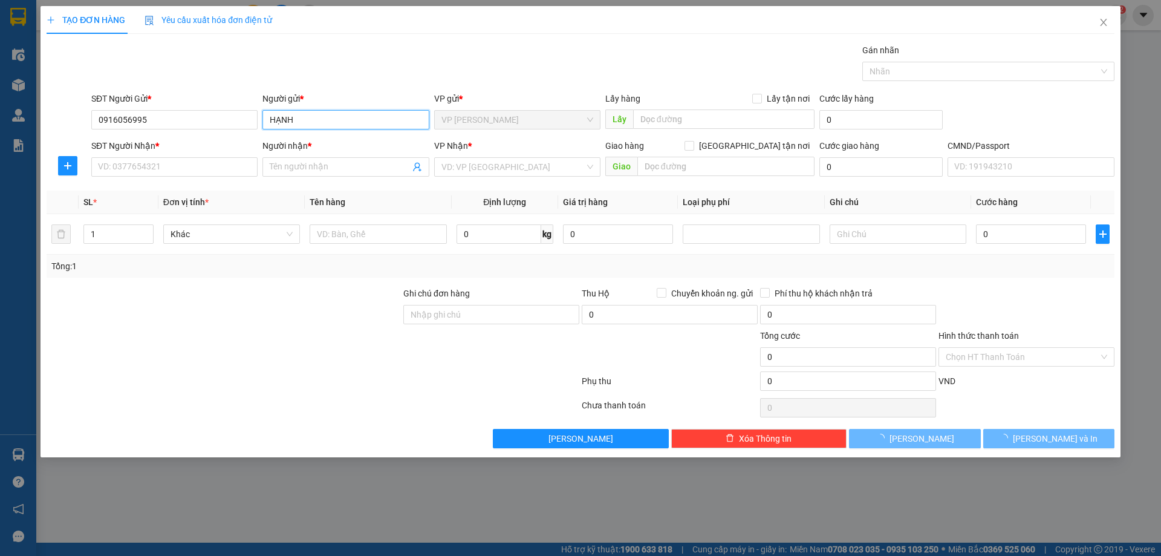
type input "HẠNH"
click at [186, 172] on input "SĐT Người Nhận *" at bounding box center [174, 166] width 166 height 19
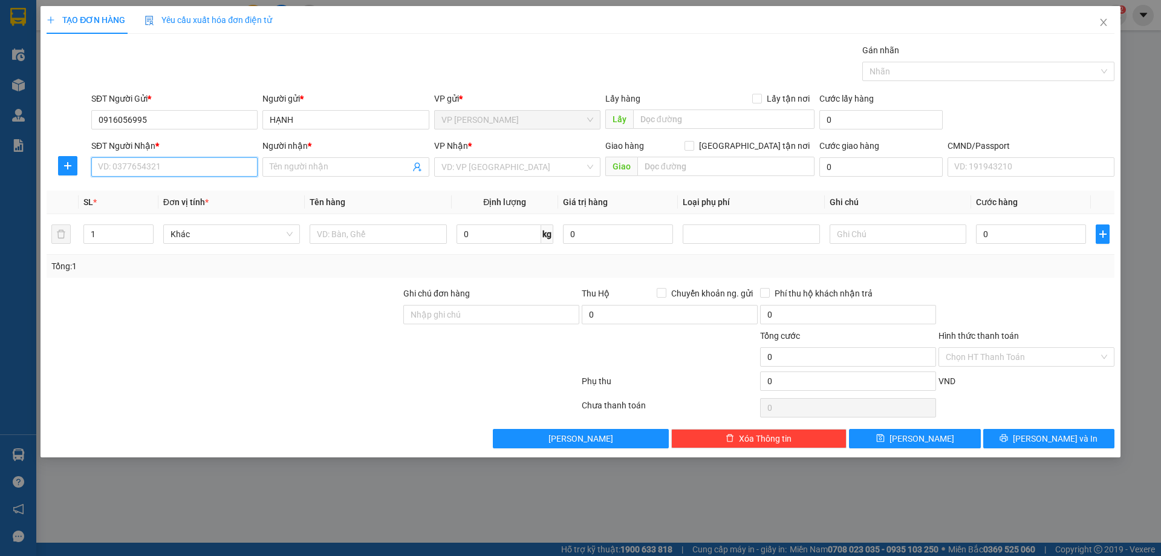
click at [173, 172] on input "SĐT Người Nhận *" at bounding box center [174, 166] width 166 height 19
type input "0388798619"
click at [294, 168] on input "Người nhận *" at bounding box center [340, 166] width 140 height 13
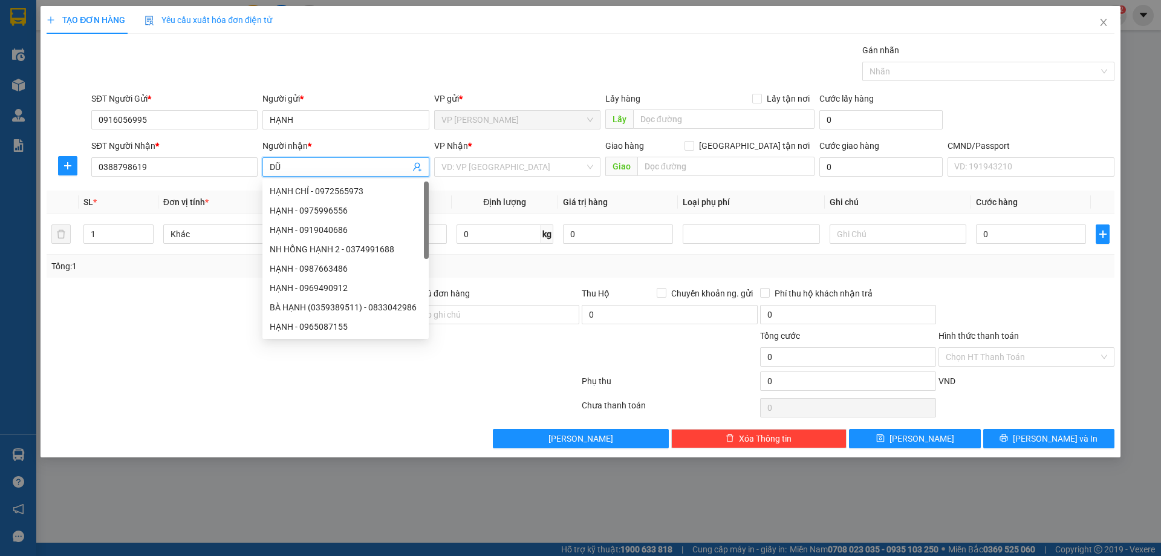
type input "D"
type input "DŨNG"
click at [463, 161] on input "search" at bounding box center [512, 167] width 143 height 18
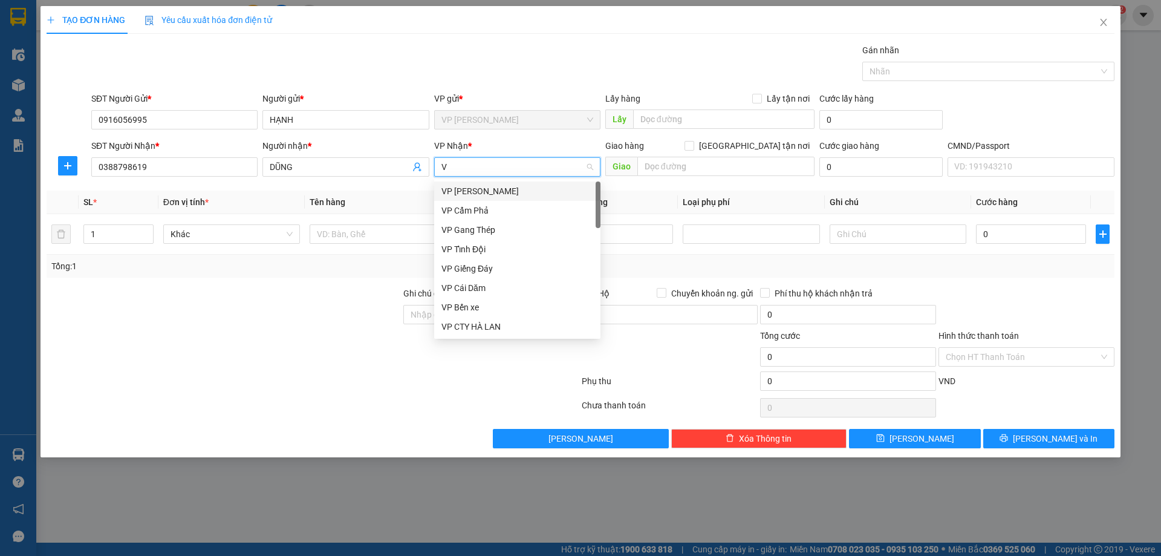
type input "VÕ"
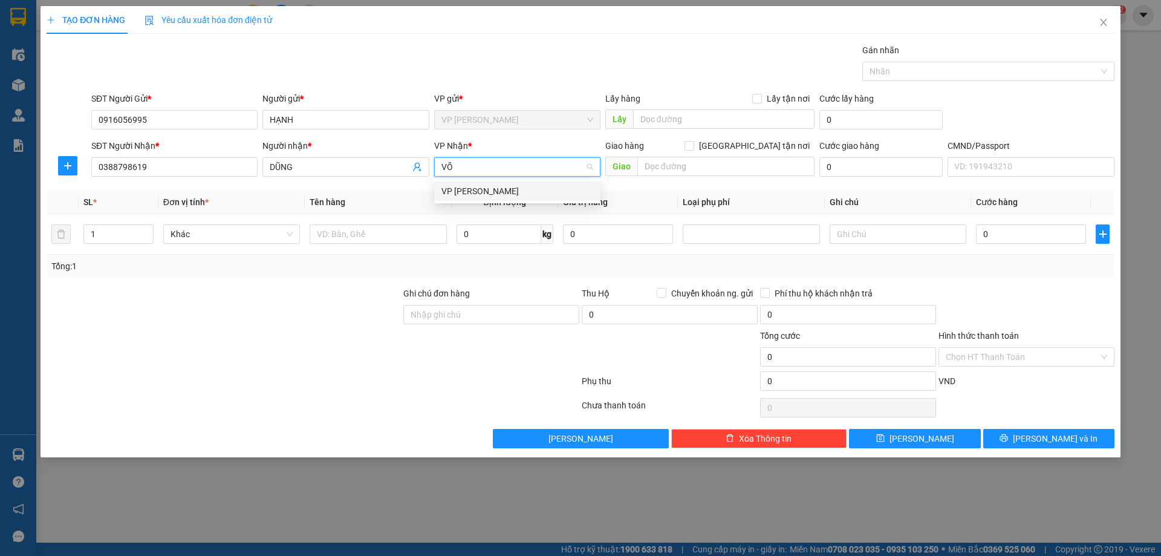
click at [484, 200] on div "VP Võ Chí Công" at bounding box center [517, 190] width 166 height 19
click at [360, 232] on input "text" at bounding box center [378, 233] width 137 height 19
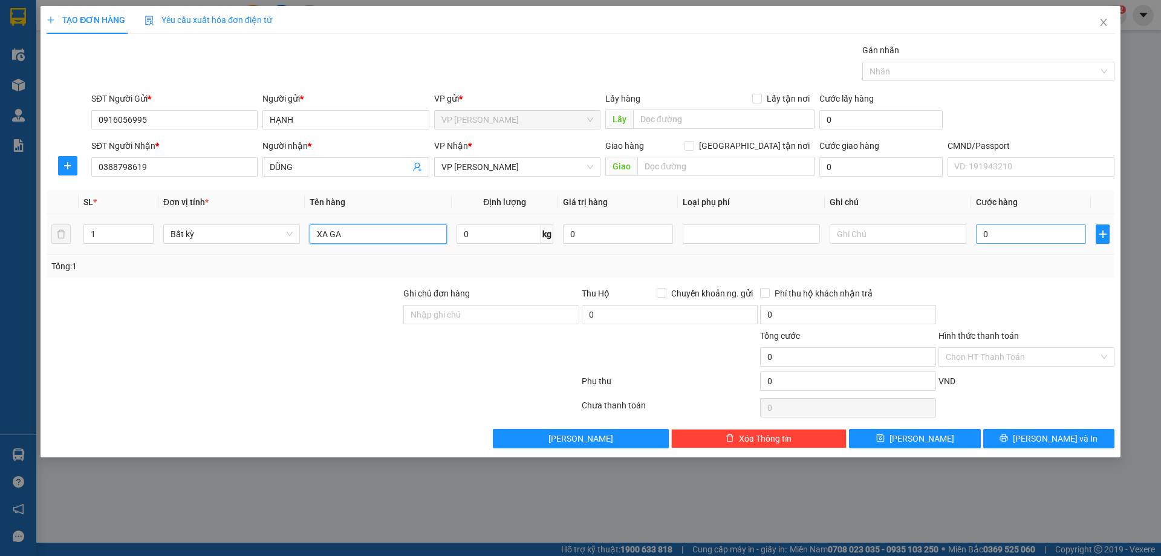
type input "XA GA"
click at [1032, 242] on input "0" at bounding box center [1031, 233] width 110 height 19
type input "3"
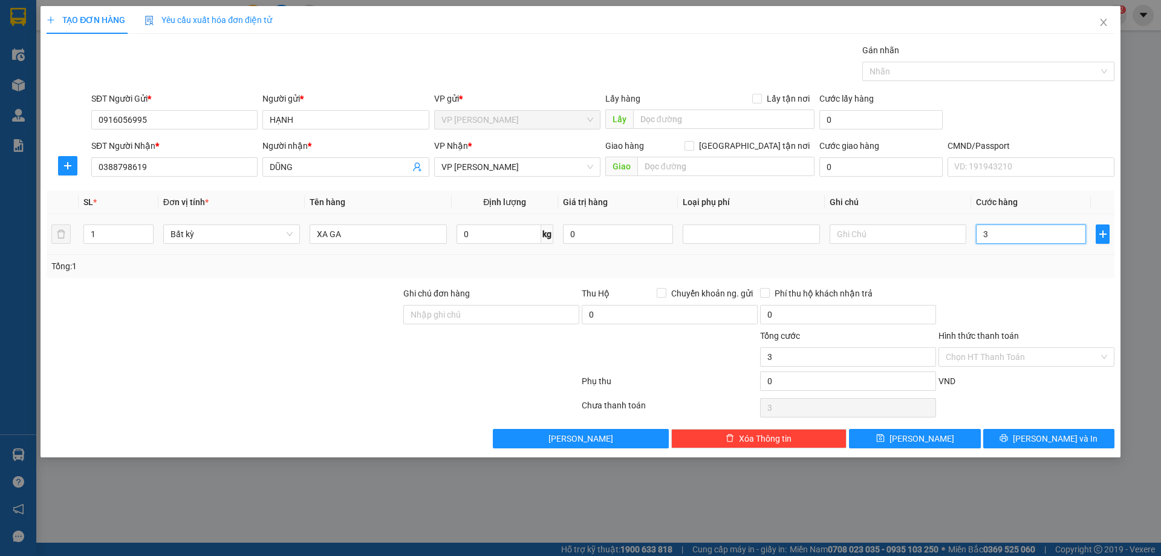
type input "30"
type input "300"
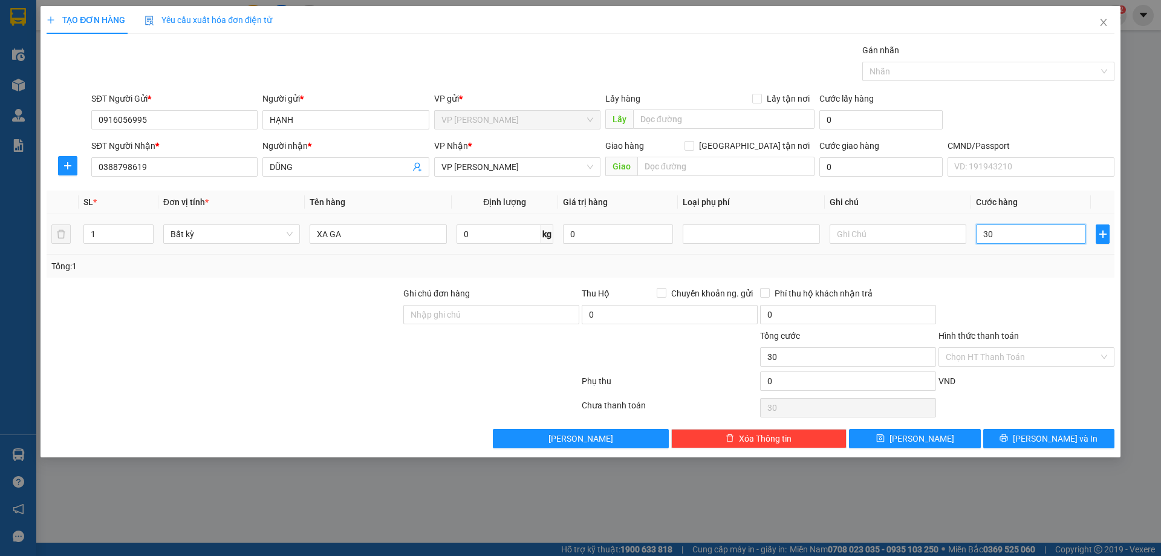
type input "300"
type input "3.000"
type input "30.000"
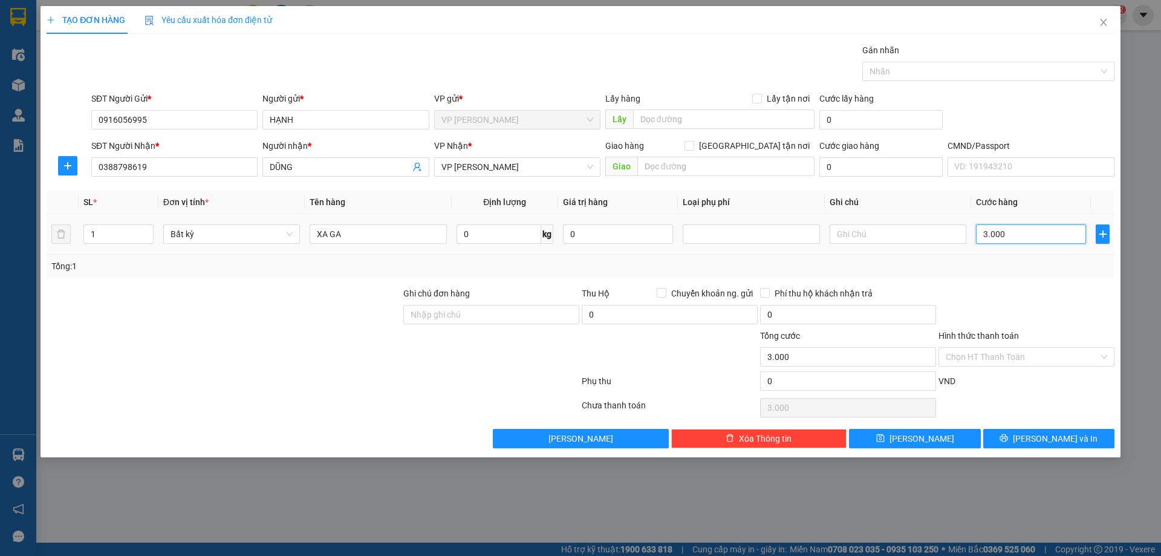
type input "30.000"
type input "300.000"
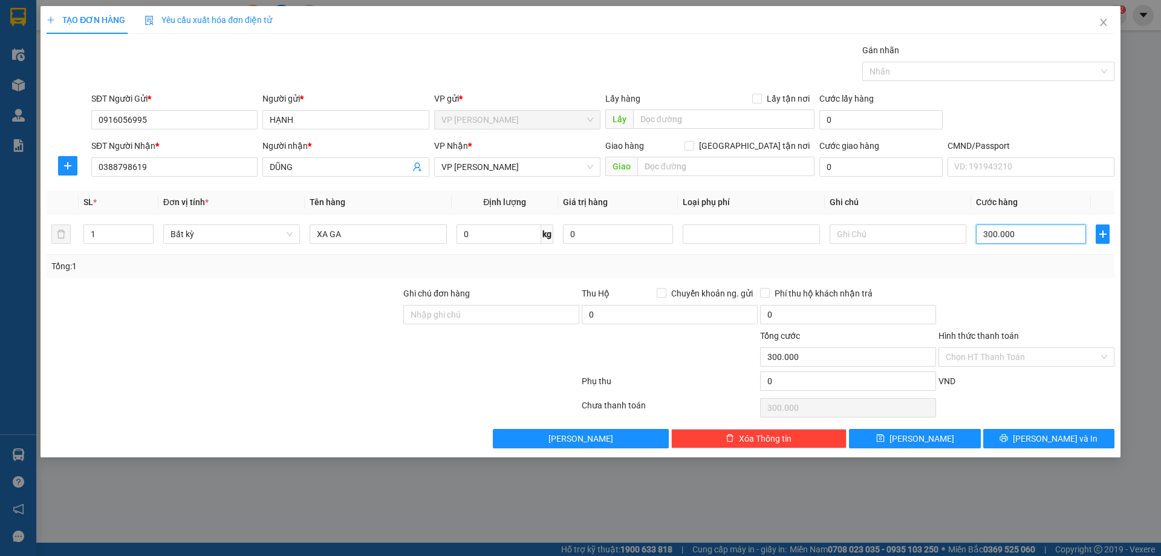
type input "300.000"
click at [1049, 297] on div at bounding box center [1026, 308] width 178 height 42
click at [987, 356] on input "Hình thức thanh toán" at bounding box center [1021, 357] width 153 height 18
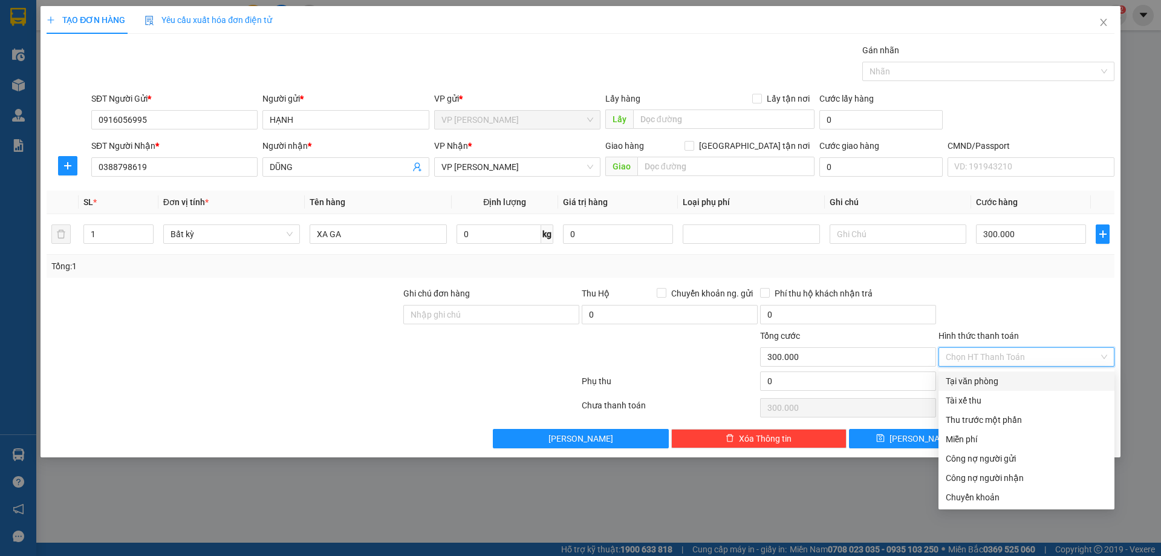
click at [990, 383] on div "Tại văn phòng" at bounding box center [1025, 380] width 161 height 13
type input "0"
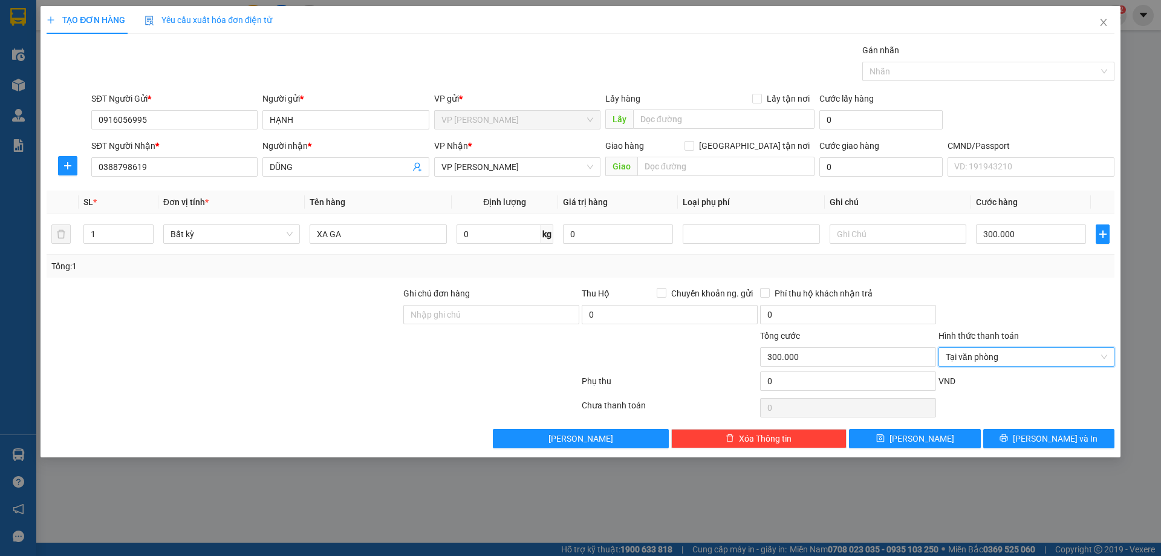
click at [996, 305] on div at bounding box center [1026, 308] width 178 height 42
click at [117, 166] on input "0388798619" at bounding box center [174, 166] width 166 height 19
click at [129, 167] on input "0388798619" at bounding box center [174, 166] width 166 height 19
click at [165, 166] on input "0388798619" at bounding box center [174, 166] width 166 height 19
click at [1048, 439] on span "Lưu và In" at bounding box center [1055, 438] width 85 height 13
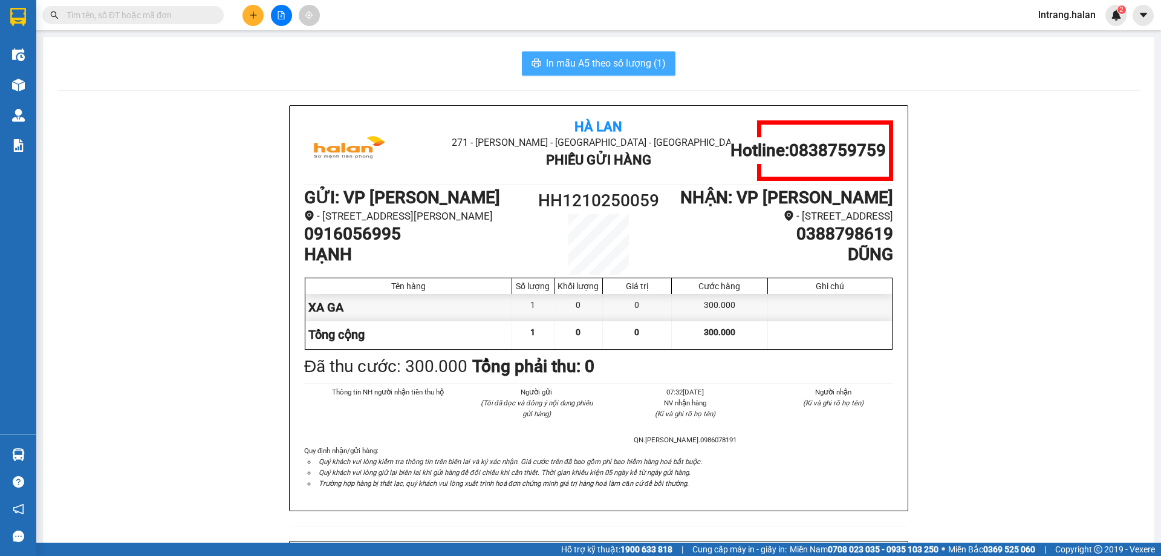
click at [606, 59] on span "In mẫu A5 theo số lượng (1)" at bounding box center [606, 63] width 120 height 15
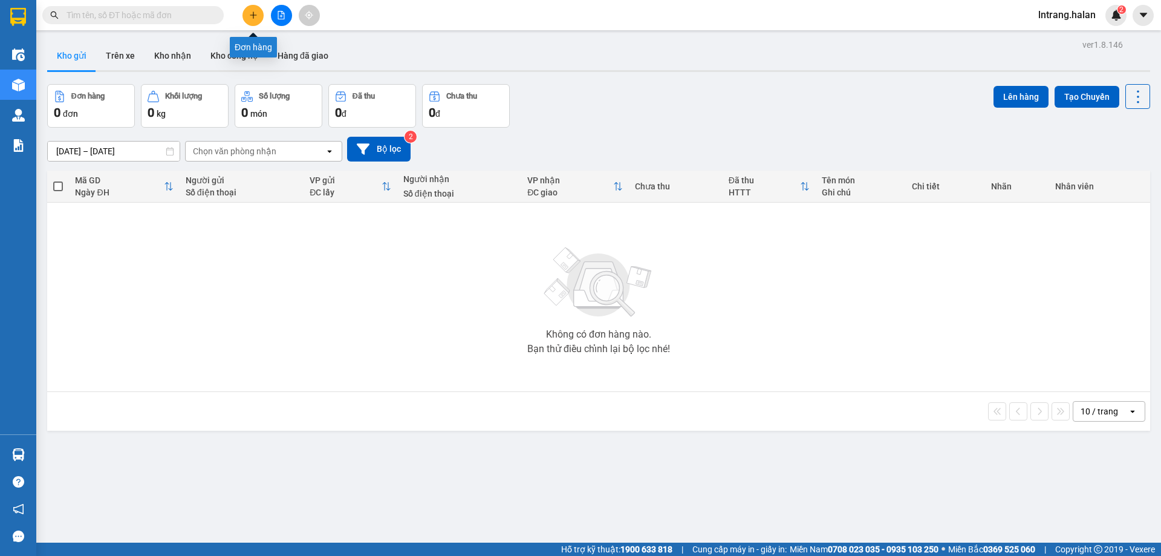
click at [255, 16] on icon "plus" at bounding box center [253, 15] width 8 height 8
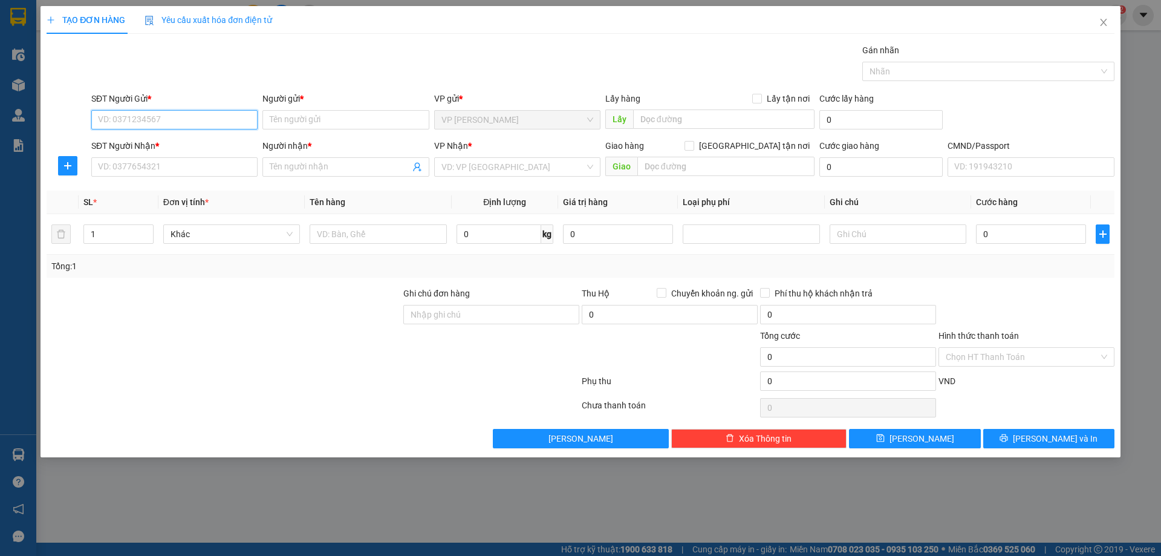
click at [167, 119] on input "SĐT Người Gửi *" at bounding box center [174, 119] width 166 height 19
paste input "0903223896"
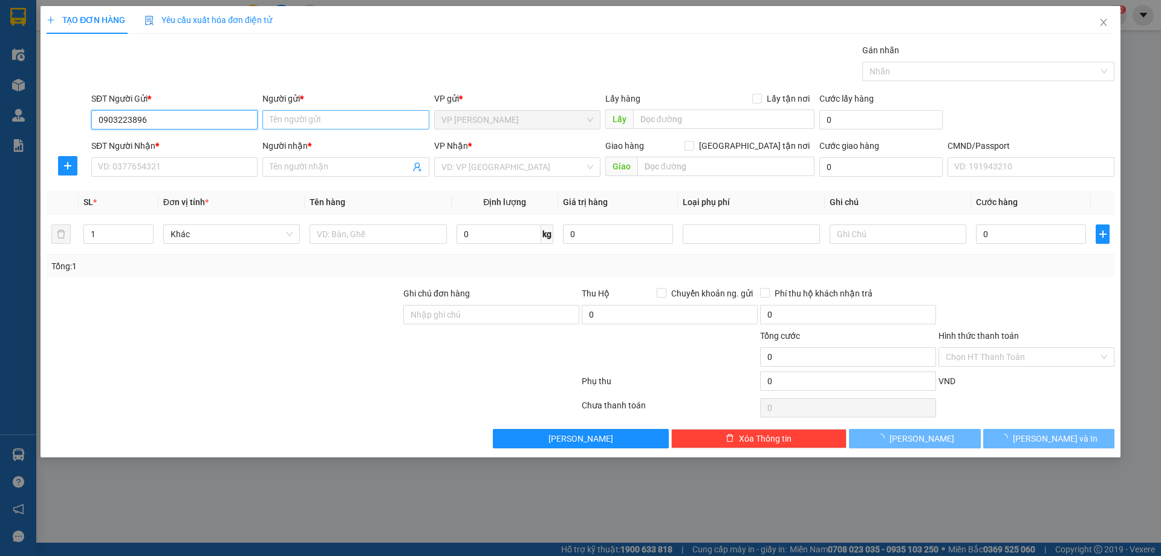
type input "0903223896"
click at [317, 118] on input "Người gửi *" at bounding box center [345, 119] width 166 height 19
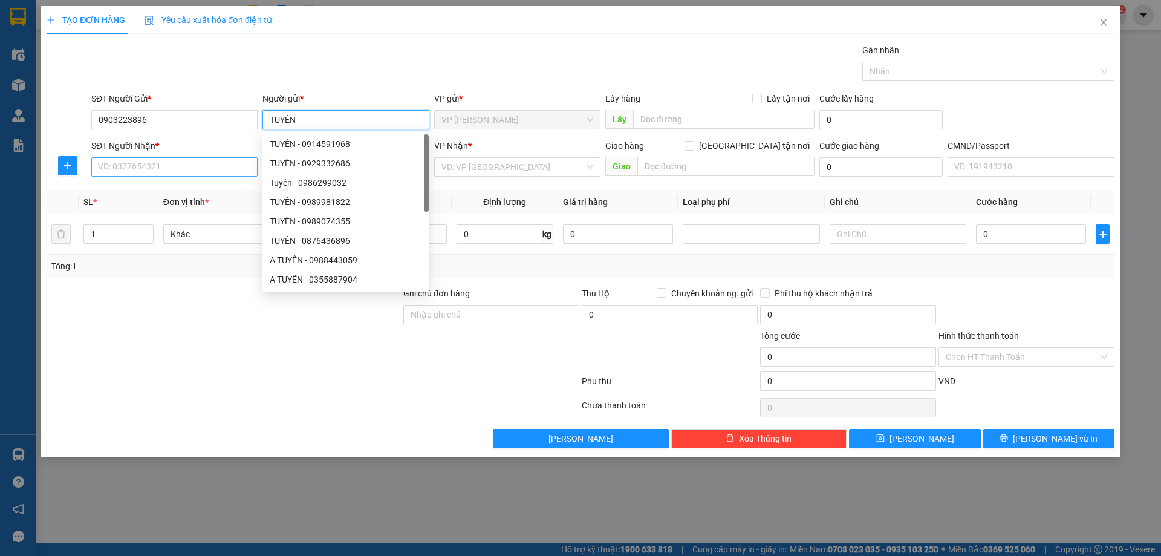
type input "TUYÊN"
click at [175, 164] on input "SĐT Người Nhận *" at bounding box center [174, 166] width 166 height 19
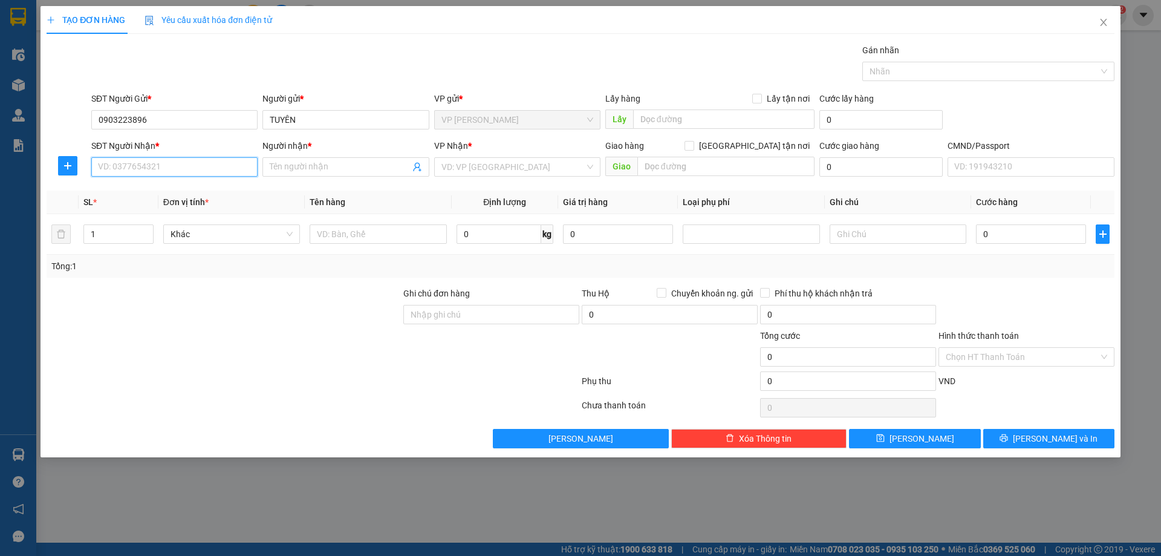
paste input ": 0392651856"
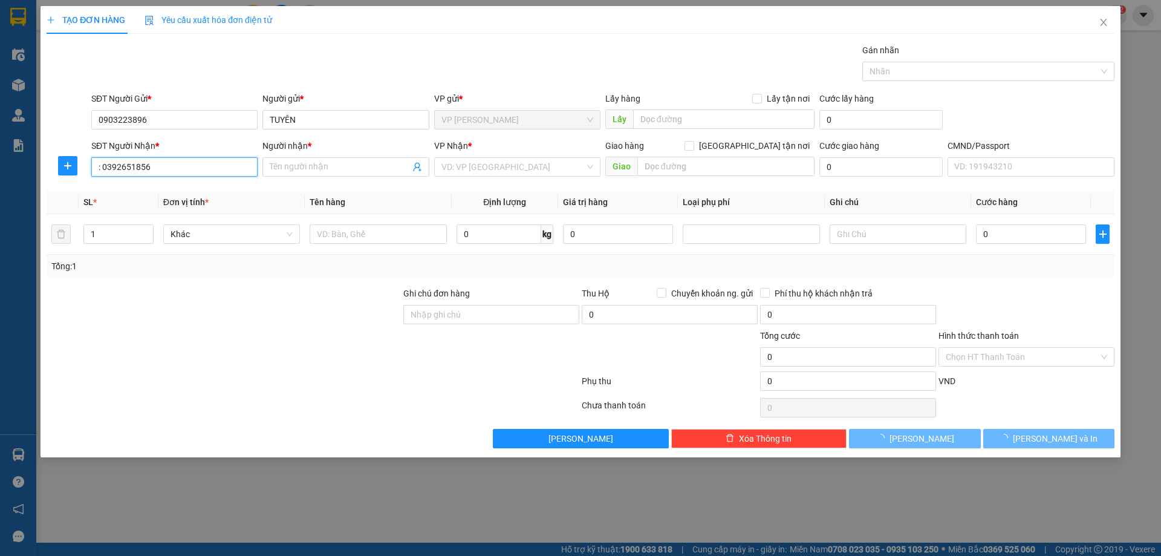
click at [102, 166] on input ": 0392651856" at bounding box center [174, 166] width 166 height 19
click at [157, 166] on input "0392651856" at bounding box center [174, 166] width 166 height 19
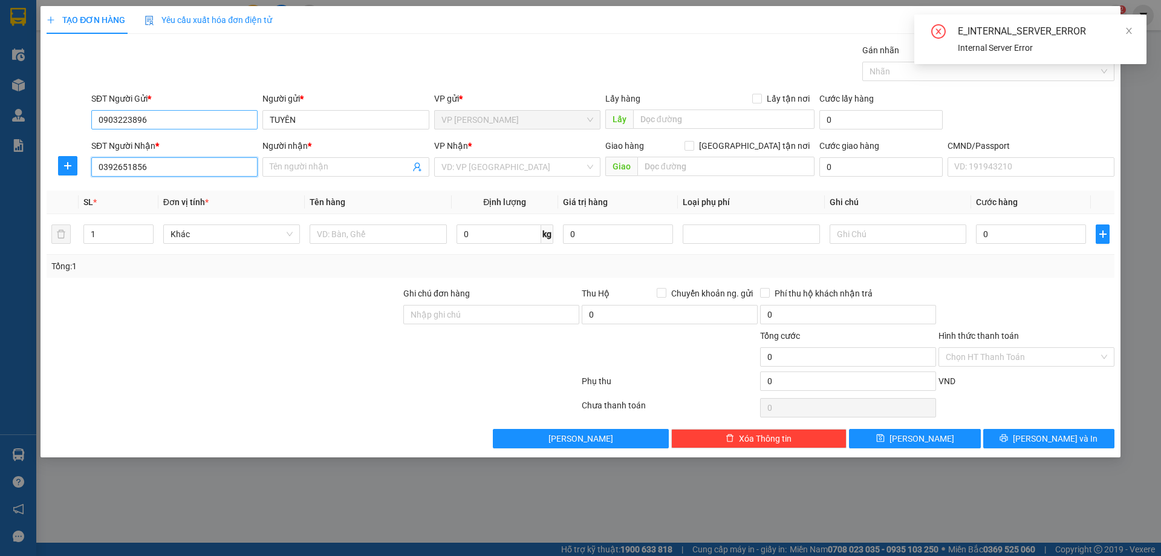
type input "0392651856"
click at [102, 118] on input "0903223896" at bounding box center [174, 119] width 166 height 19
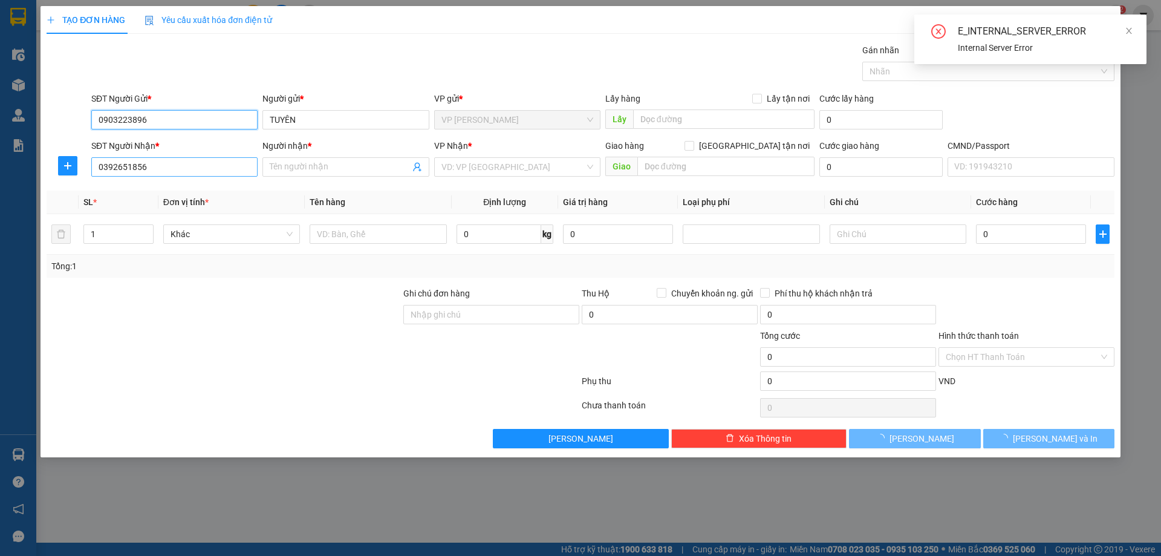
type input "0903223896"
click at [184, 163] on input "0392651856" at bounding box center [174, 166] width 166 height 19
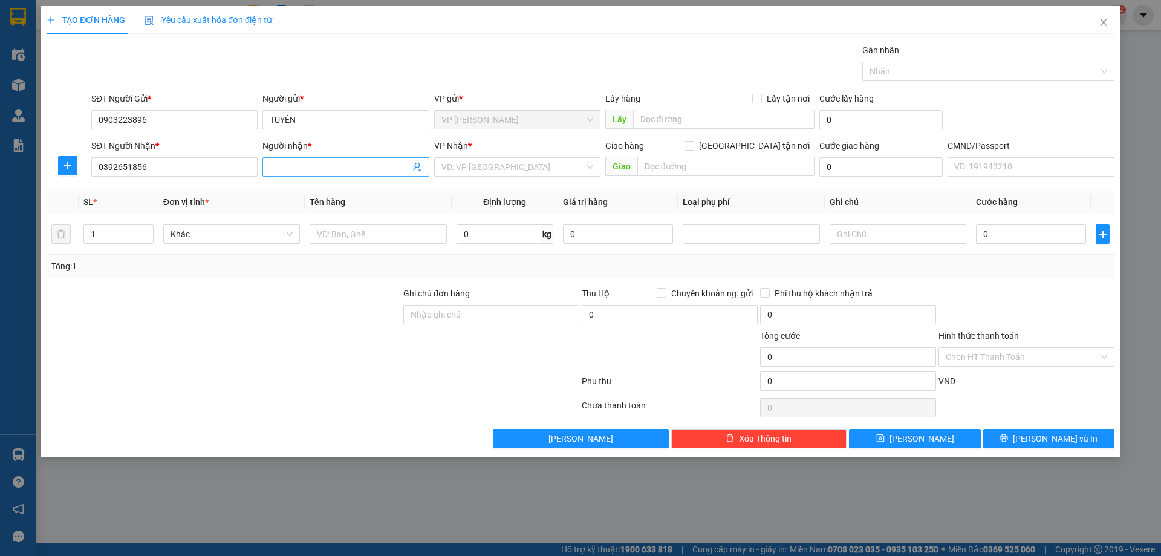
click at [296, 169] on input "Người nhận *" at bounding box center [340, 166] width 140 height 13
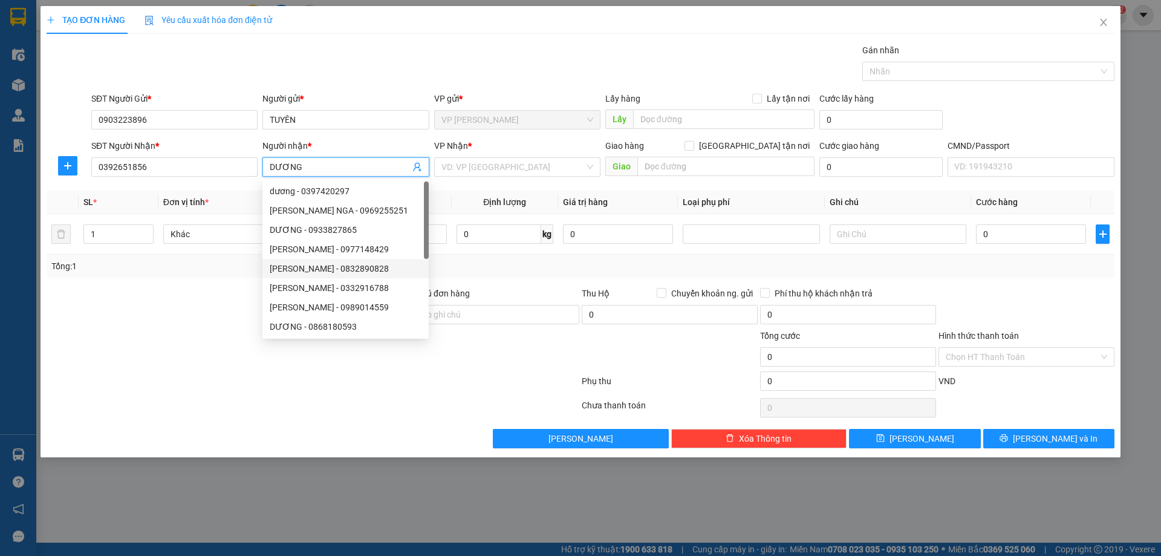
type input "DƯƠNG"
click at [206, 314] on div at bounding box center [223, 308] width 357 height 42
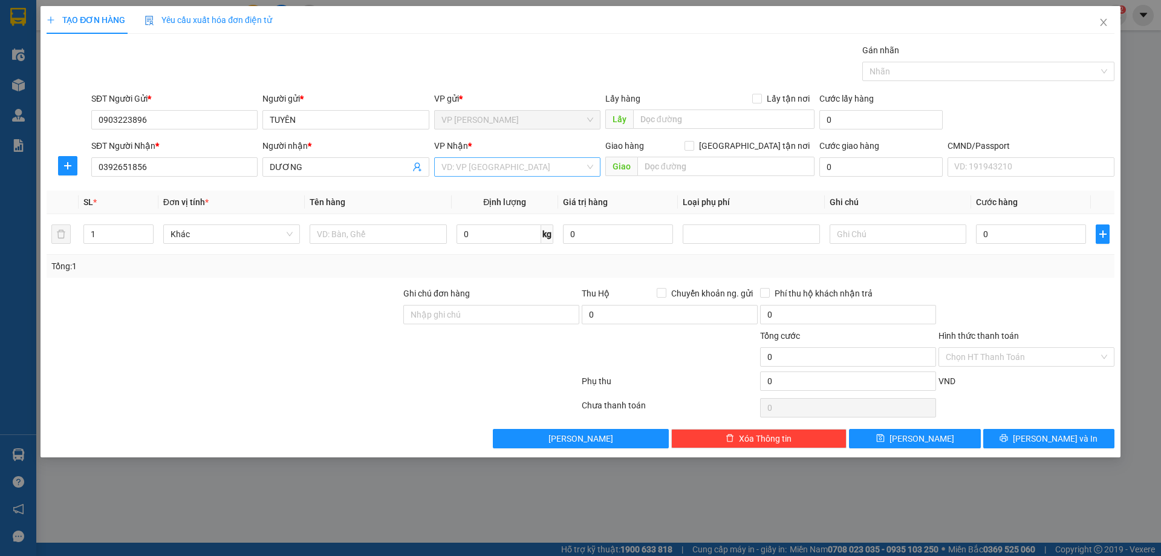
click at [484, 162] on input "search" at bounding box center [512, 167] width 143 height 18
type input "TRUNG"
click at [484, 192] on div "VP Trung Kính" at bounding box center [517, 190] width 152 height 13
click at [337, 232] on input "text" at bounding box center [378, 233] width 137 height 19
type input "XE GA"
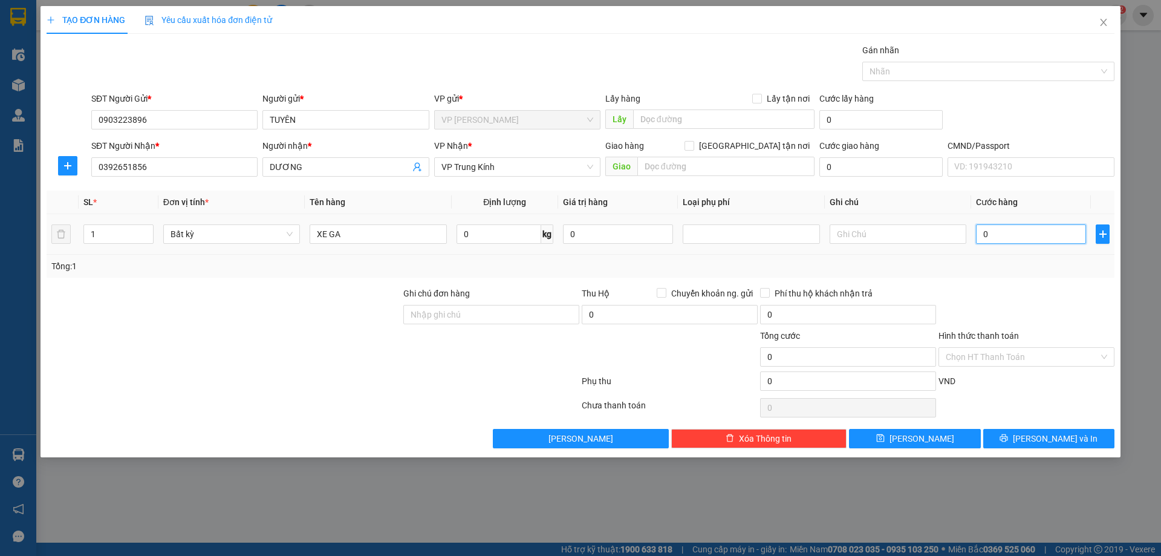
click at [1016, 239] on input "0" at bounding box center [1031, 233] width 110 height 19
type input "3"
type input "30"
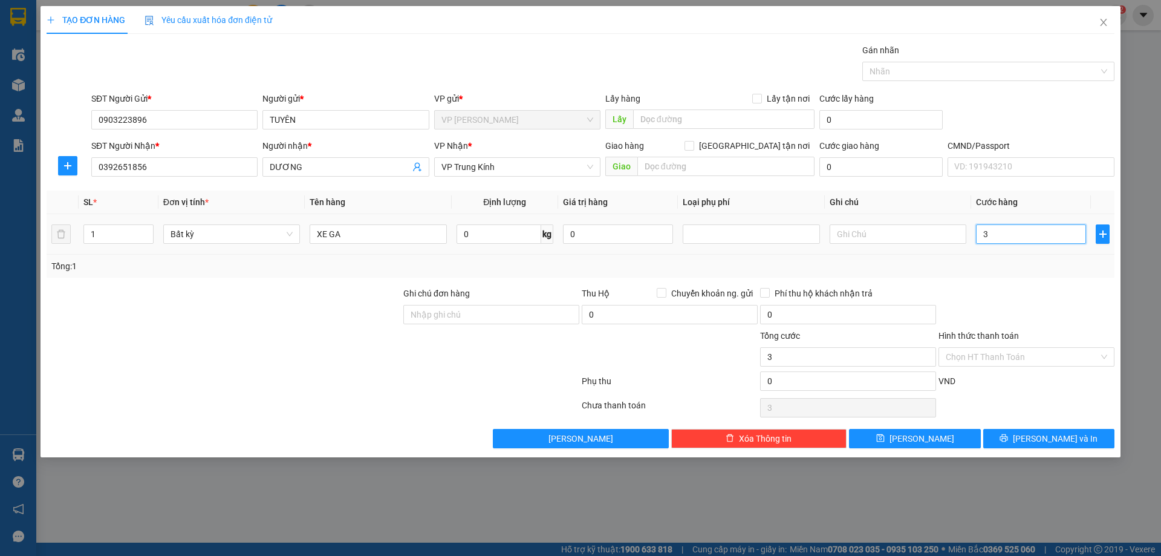
type input "30"
type input "300"
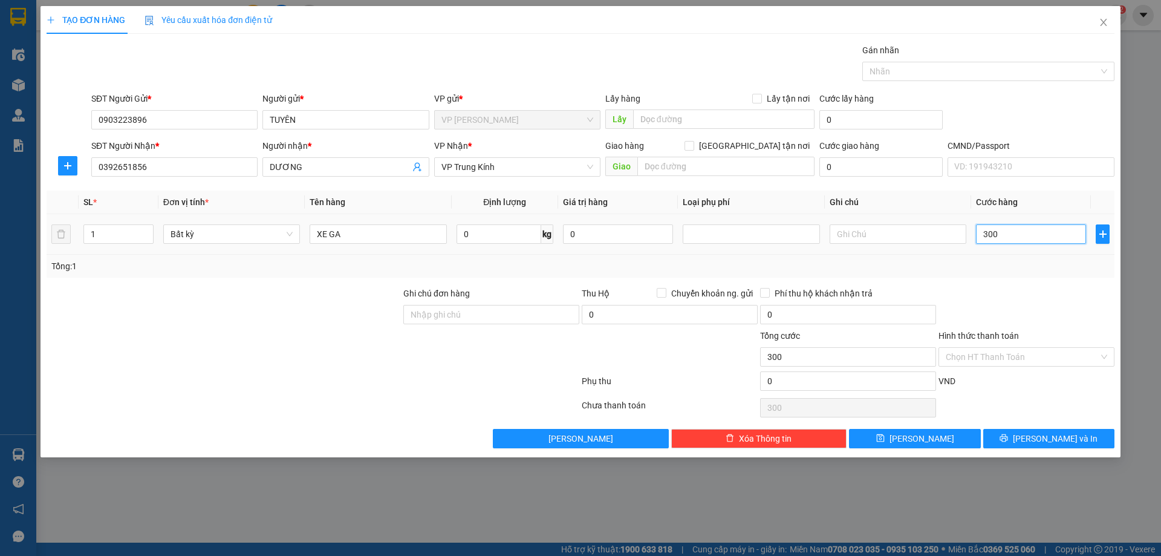
type input "3.000"
type input "30.000"
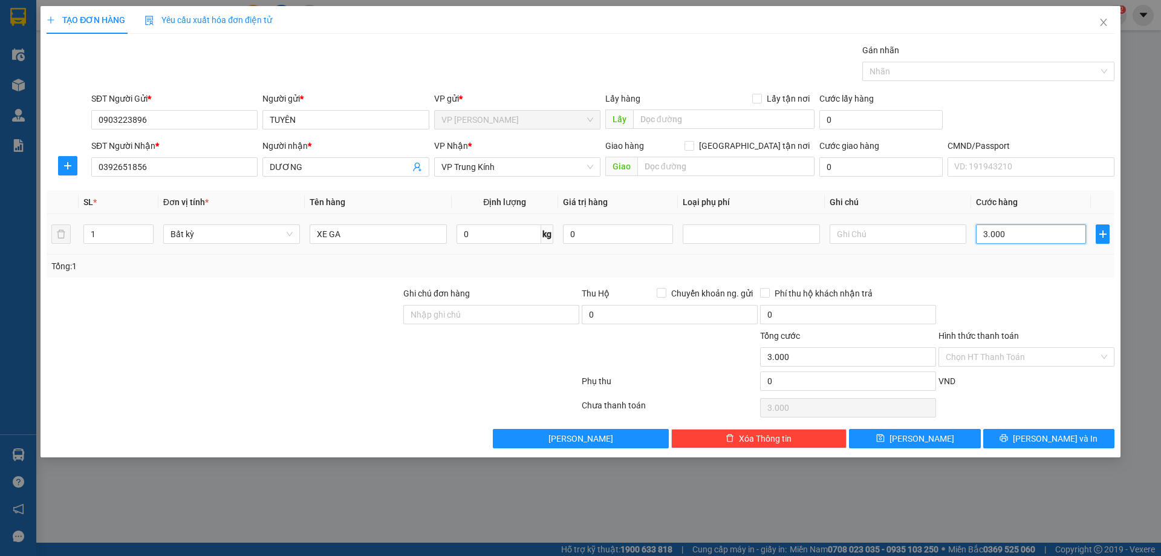
type input "30.000"
type input "300.000"
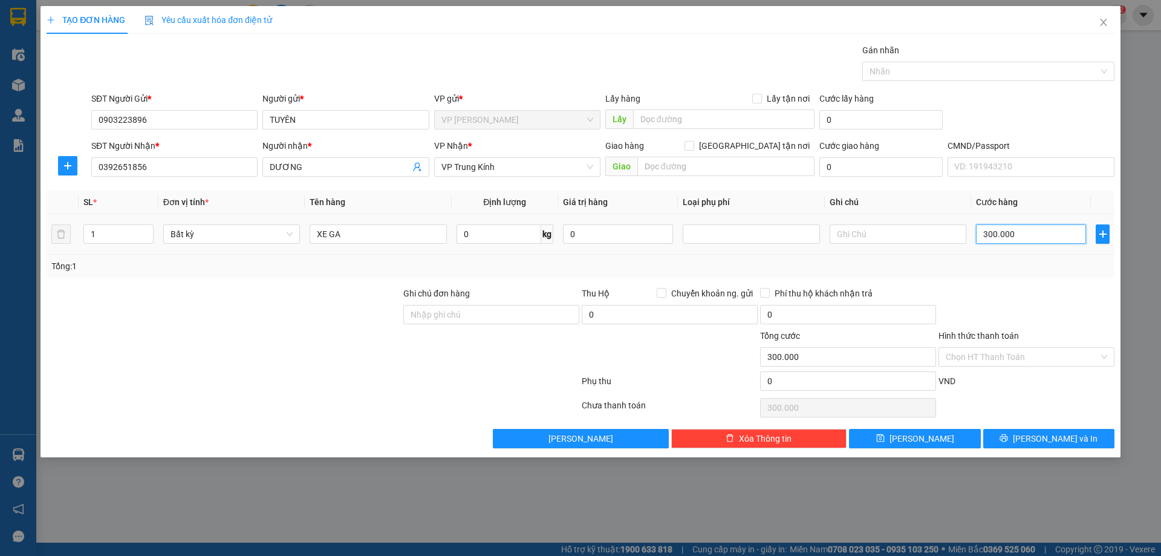
click at [1060, 241] on input "300.000" at bounding box center [1031, 233] width 110 height 19
click at [1022, 271] on div "Tổng: 1" at bounding box center [580, 265] width 1058 height 13
click at [1012, 352] on input "Hình thức thanh toán" at bounding box center [1021, 357] width 153 height 18
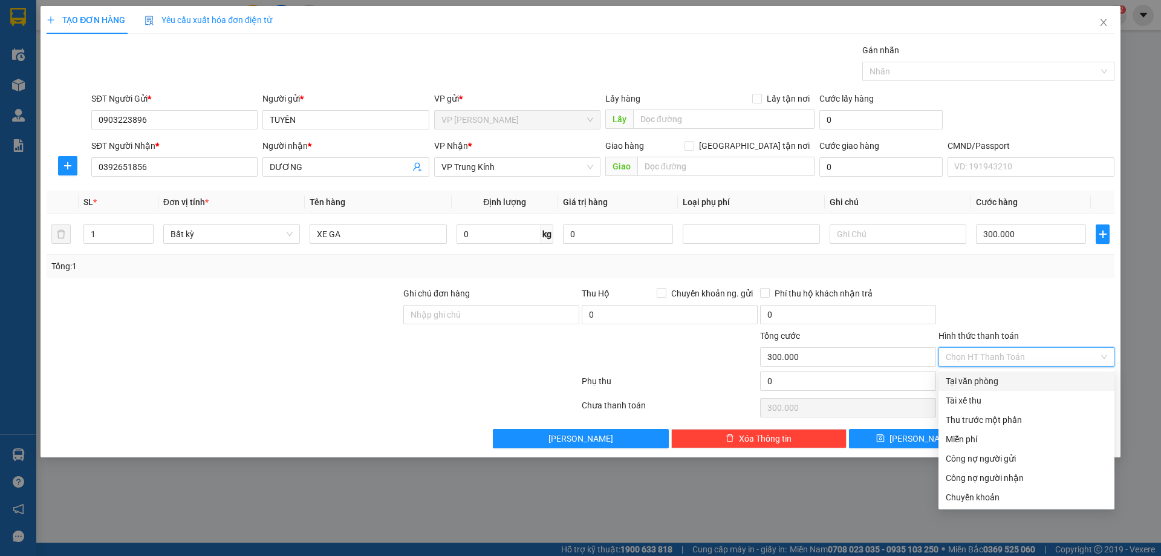
click at [1007, 317] on div at bounding box center [1026, 308] width 178 height 42
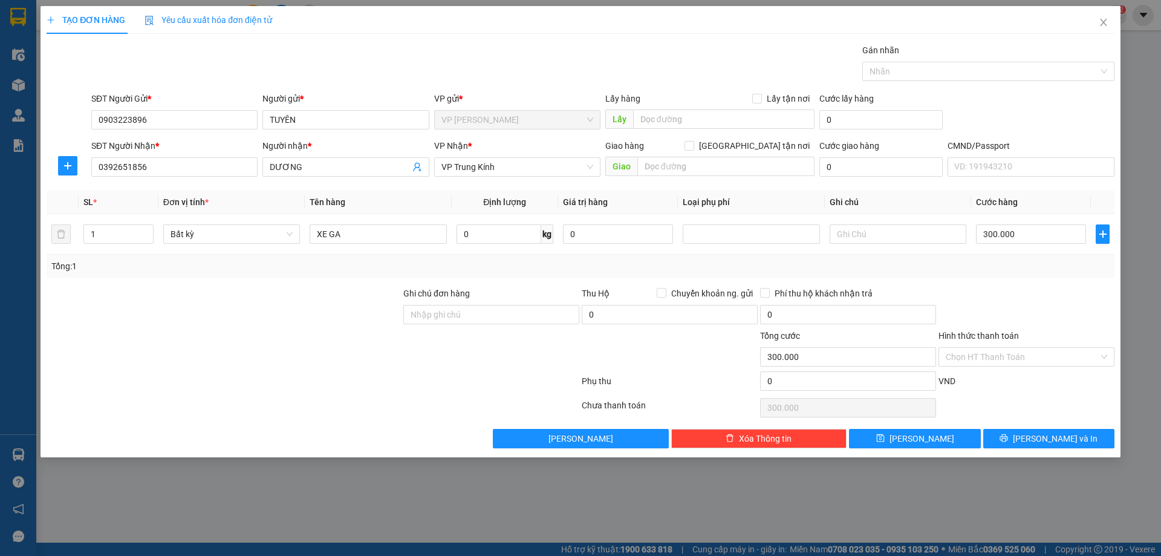
click at [1031, 397] on div "Chọn HT Thanh Toán" at bounding box center [1026, 407] width 178 height 24
click at [995, 360] on input "Hình thức thanh toán" at bounding box center [1021, 357] width 153 height 18
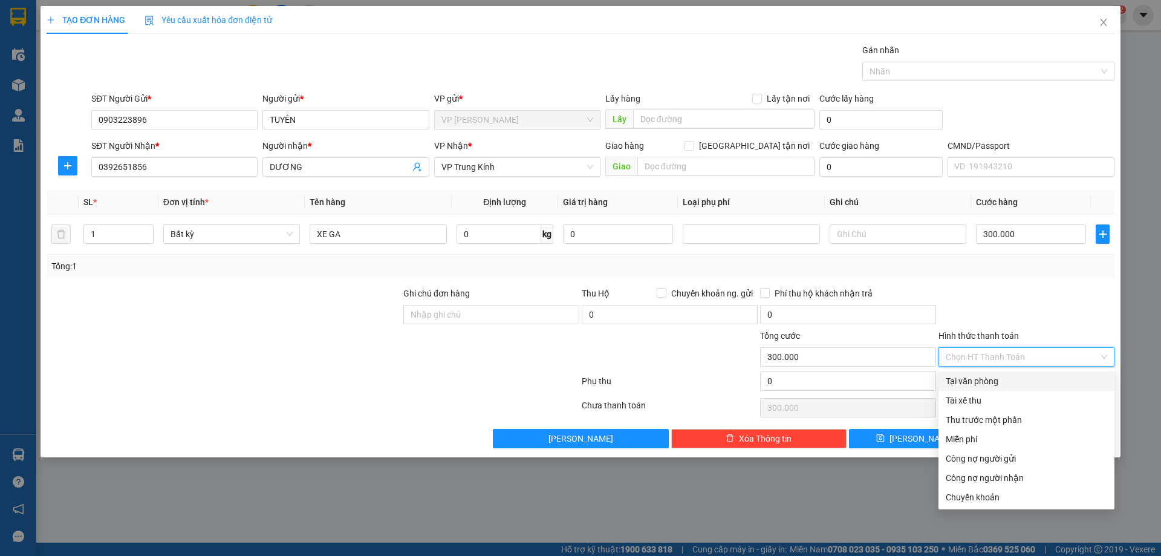
click at [997, 379] on div "Tại văn phòng" at bounding box center [1025, 380] width 161 height 13
type input "0"
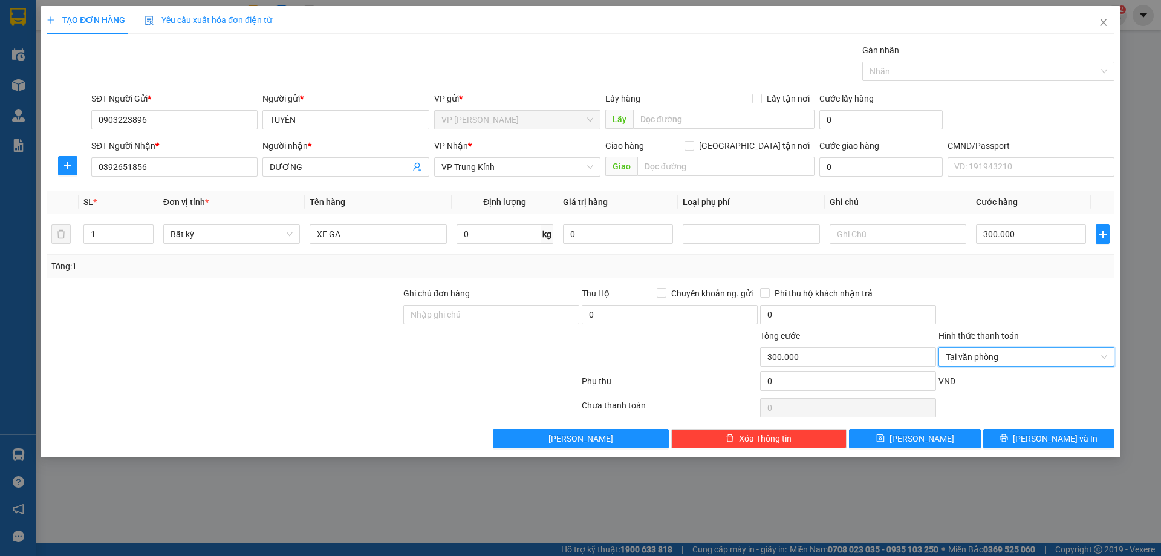
click at [272, 353] on div at bounding box center [223, 350] width 357 height 42
click at [1051, 444] on span "Lưu và In" at bounding box center [1055, 438] width 85 height 13
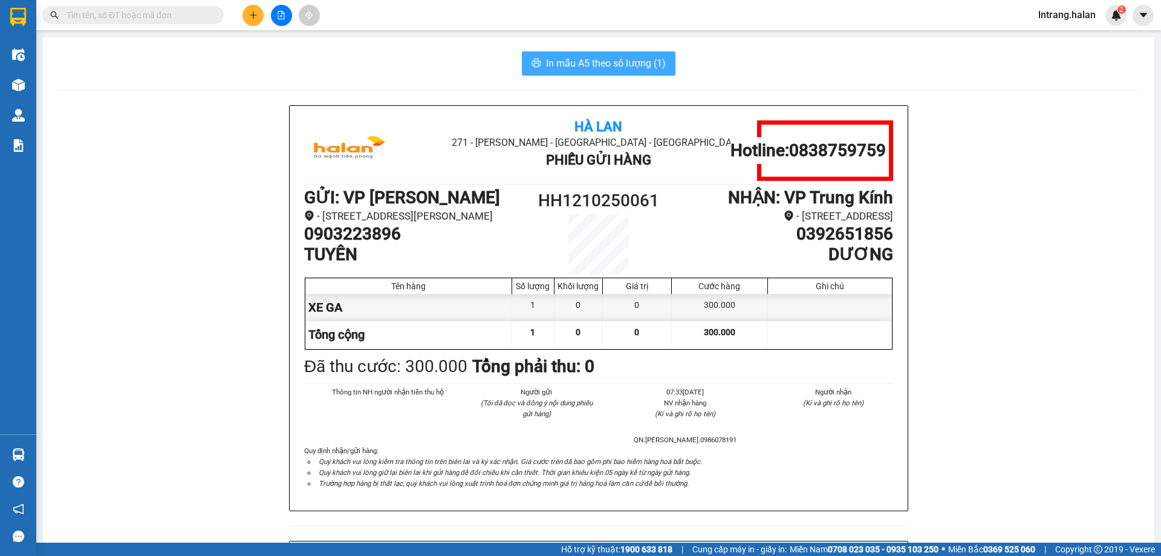
click at [592, 60] on span "In mẫu A5 theo số lượng (1)" at bounding box center [606, 63] width 120 height 15
drag, startPoint x: 604, startPoint y: 65, endPoint x: 611, endPoint y: 63, distance: 6.8
click at [605, 63] on span "In mẫu A5 theo số lượng (1)" at bounding box center [606, 63] width 120 height 15
click at [610, 51] on div "In mẫu A5 theo số lượng (1) Hà Lan 271 - [PERSON_NAME] - [GEOGRAPHIC_DATA] Long…" at bounding box center [598, 513] width 1111 height 953
click at [610, 57] on span "In mẫu A5 theo số lượng (1)" at bounding box center [606, 63] width 120 height 15
